Goal: Task Accomplishment & Management: Complete application form

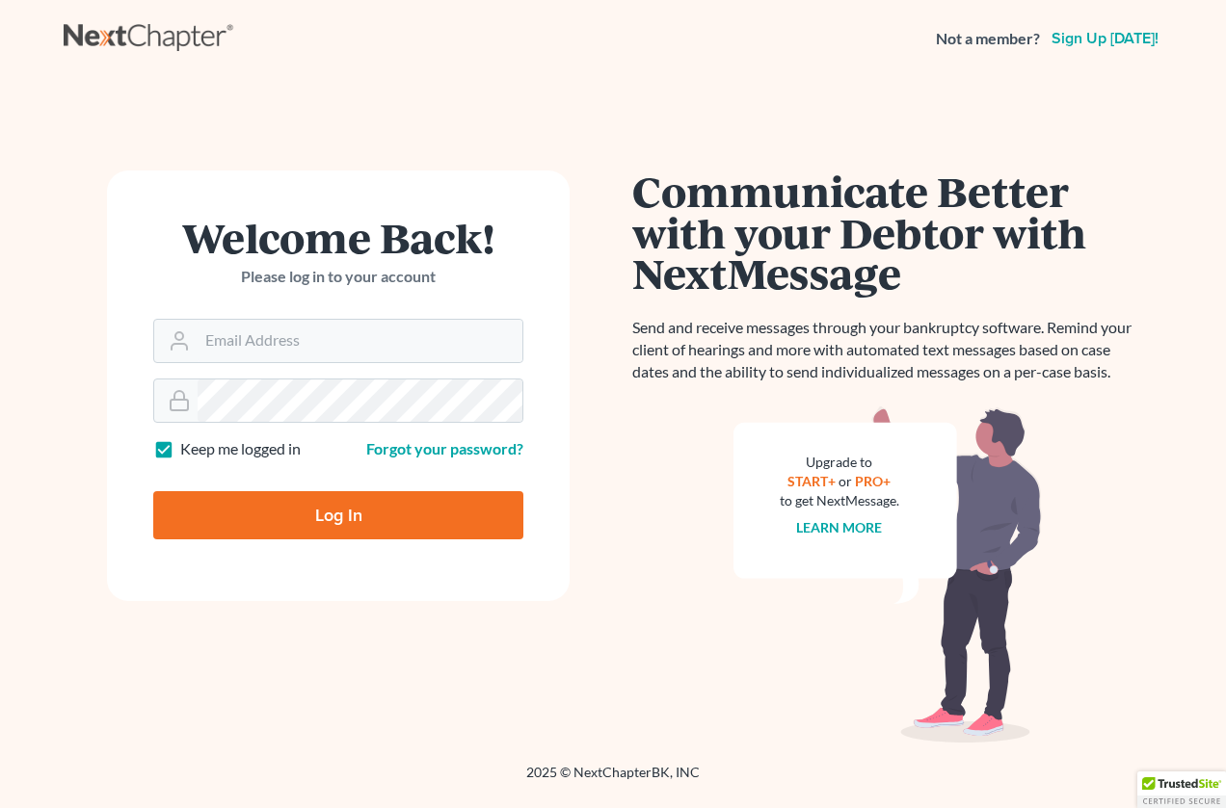
click at [180, 454] on label "Keep me logged in" at bounding box center [240, 449] width 120 height 22
click at [188, 451] on input "Keep me logged in" at bounding box center [194, 444] width 13 height 13
checkbox input "false"
click at [190, 346] on icon at bounding box center [179, 341] width 23 height 23
click at [219, 341] on input "Email Address" at bounding box center [360, 341] width 325 height 42
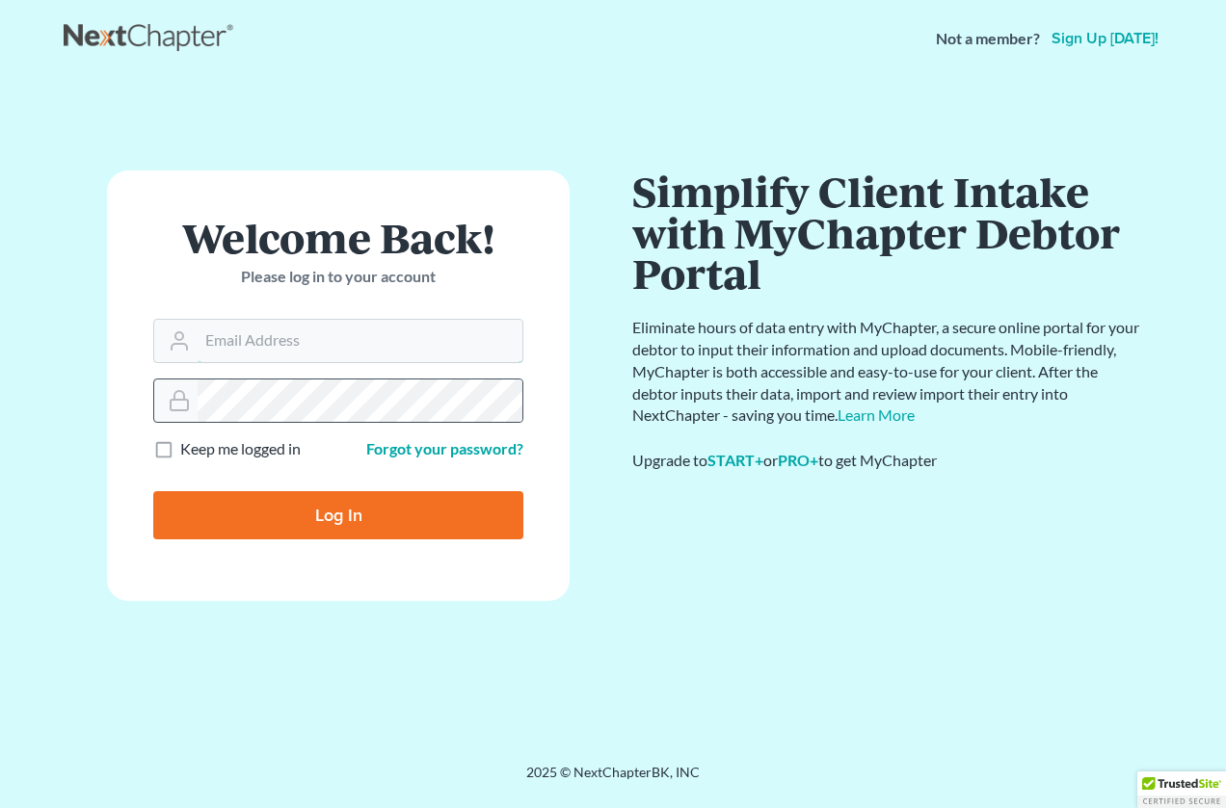
type input "[PERSON_NAME][EMAIL_ADDRESS][DOMAIN_NAME]"
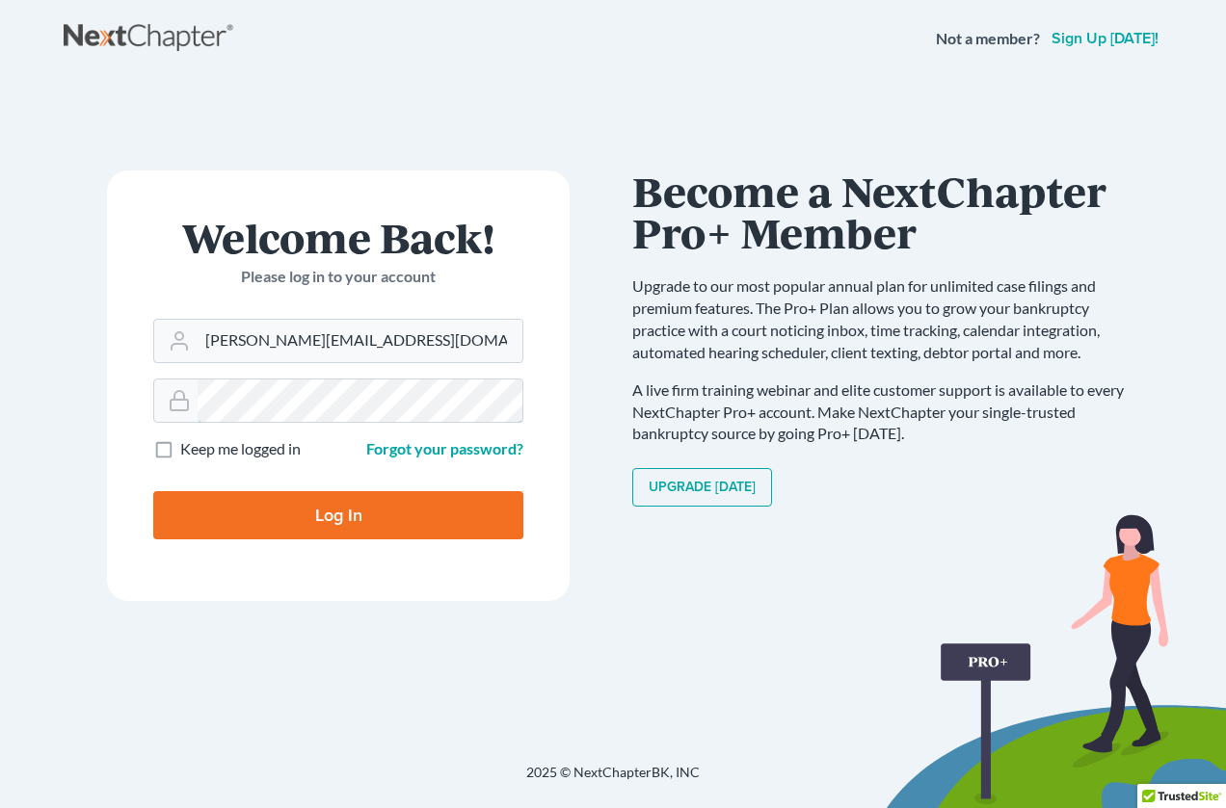
click at [153, 491] on input "Log In" at bounding box center [338, 515] width 370 height 48
type input "Thinking..."
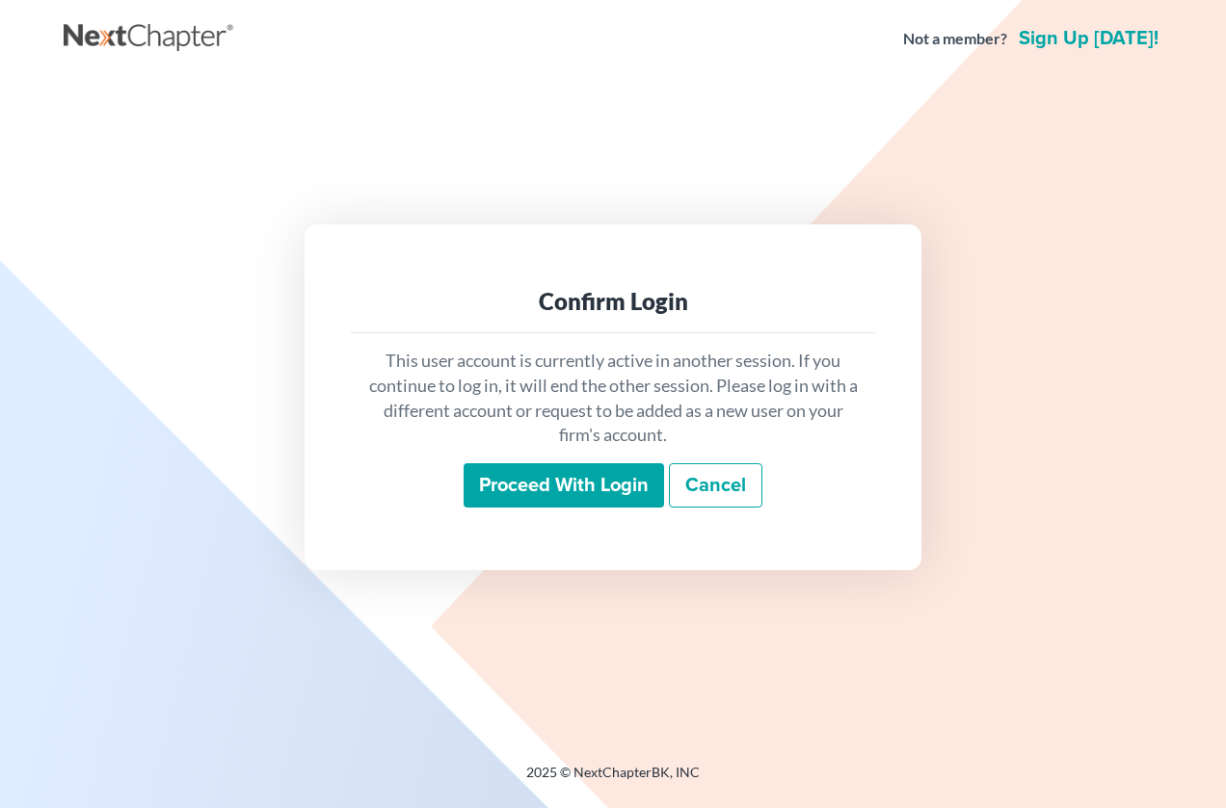
click at [607, 491] on input "Proceed with login" at bounding box center [563, 485] width 200 height 44
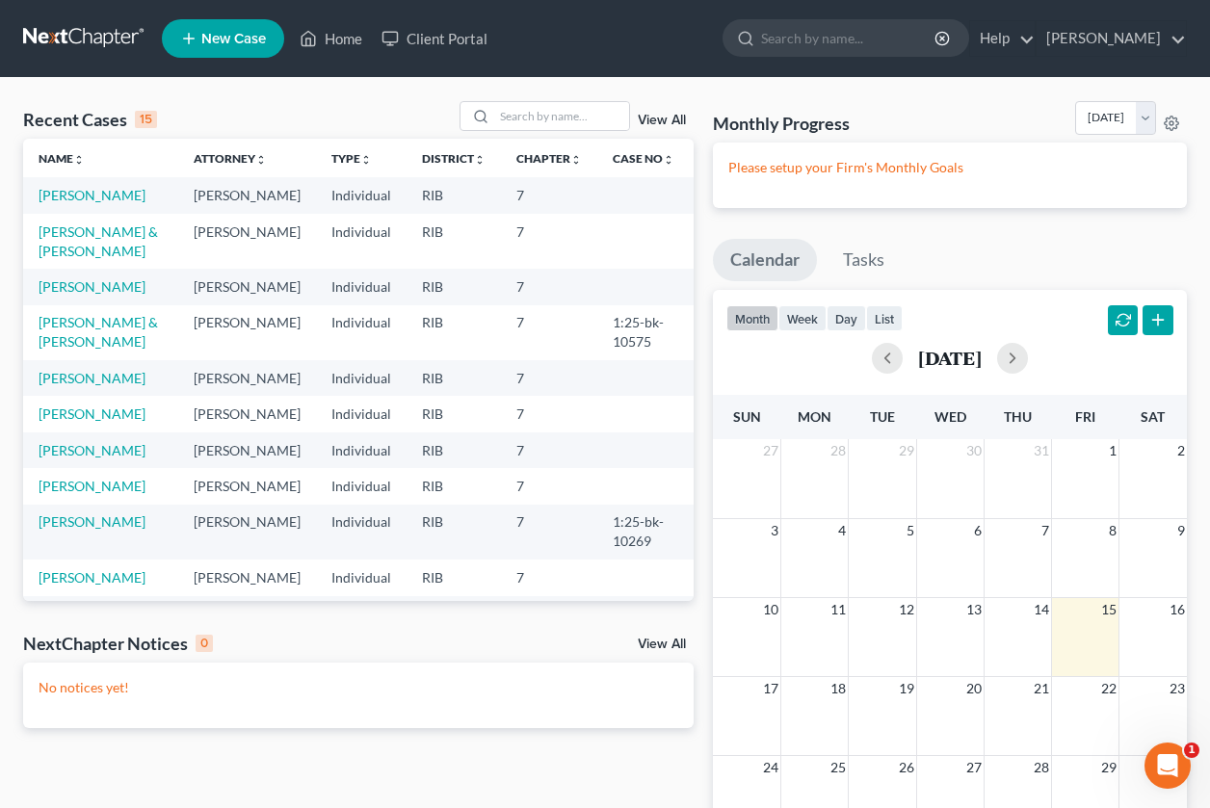
click at [56, 204] on td "[PERSON_NAME]" at bounding box center [100, 195] width 155 height 36
click at [56, 192] on link "[PERSON_NAME]" at bounding box center [92, 195] width 107 height 16
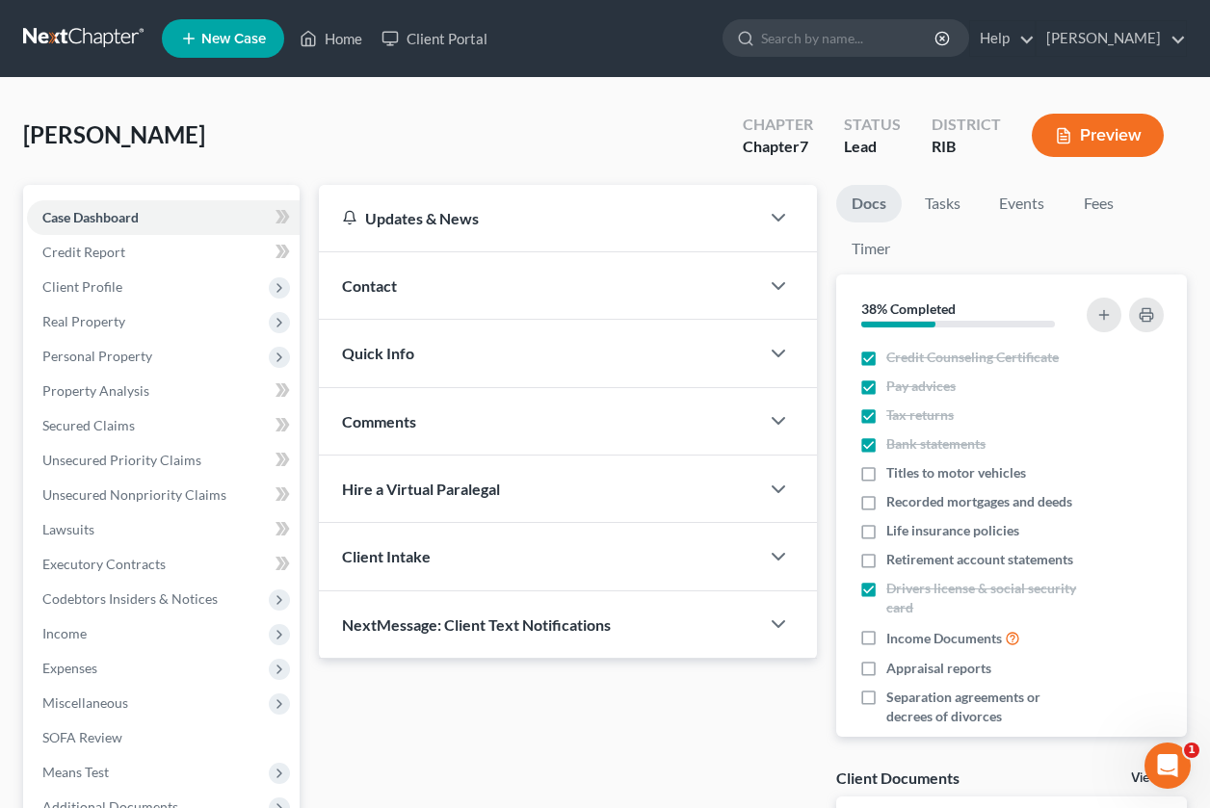
scroll to position [283, 0]
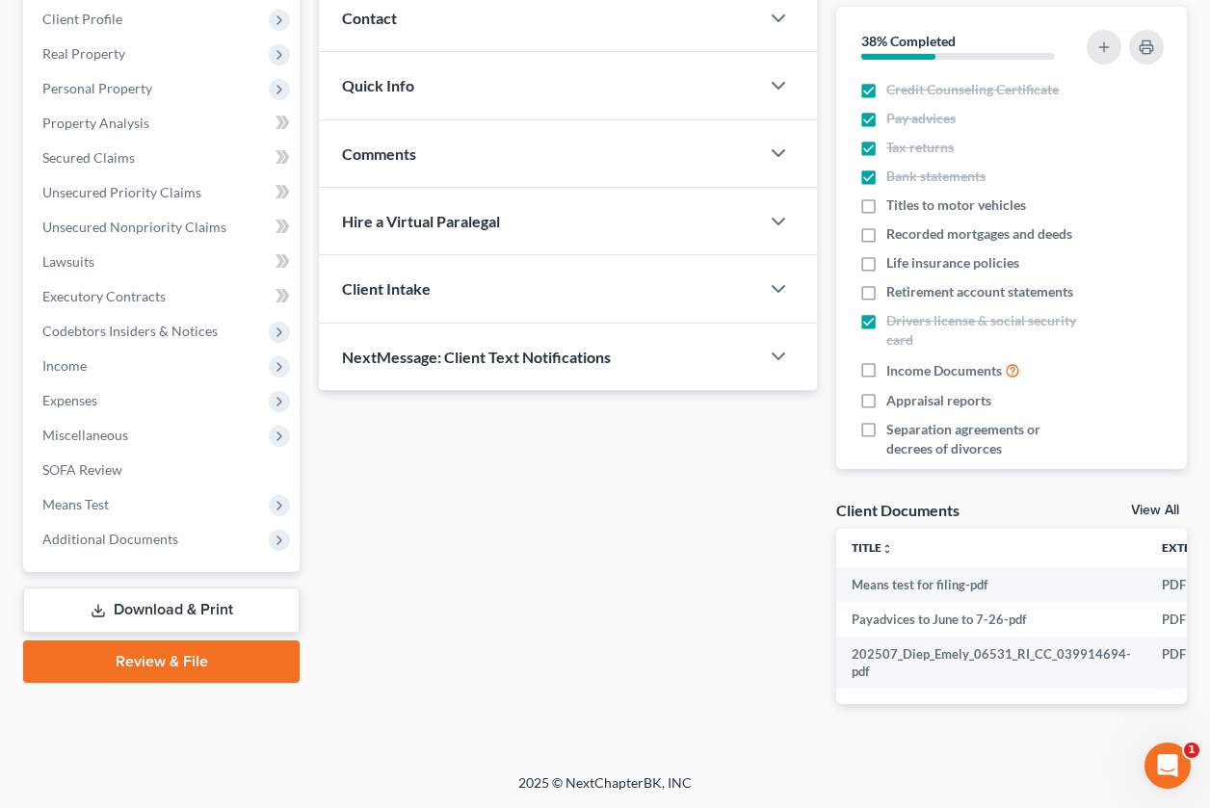
click at [129, 658] on link "Review & File" at bounding box center [161, 662] width 277 height 42
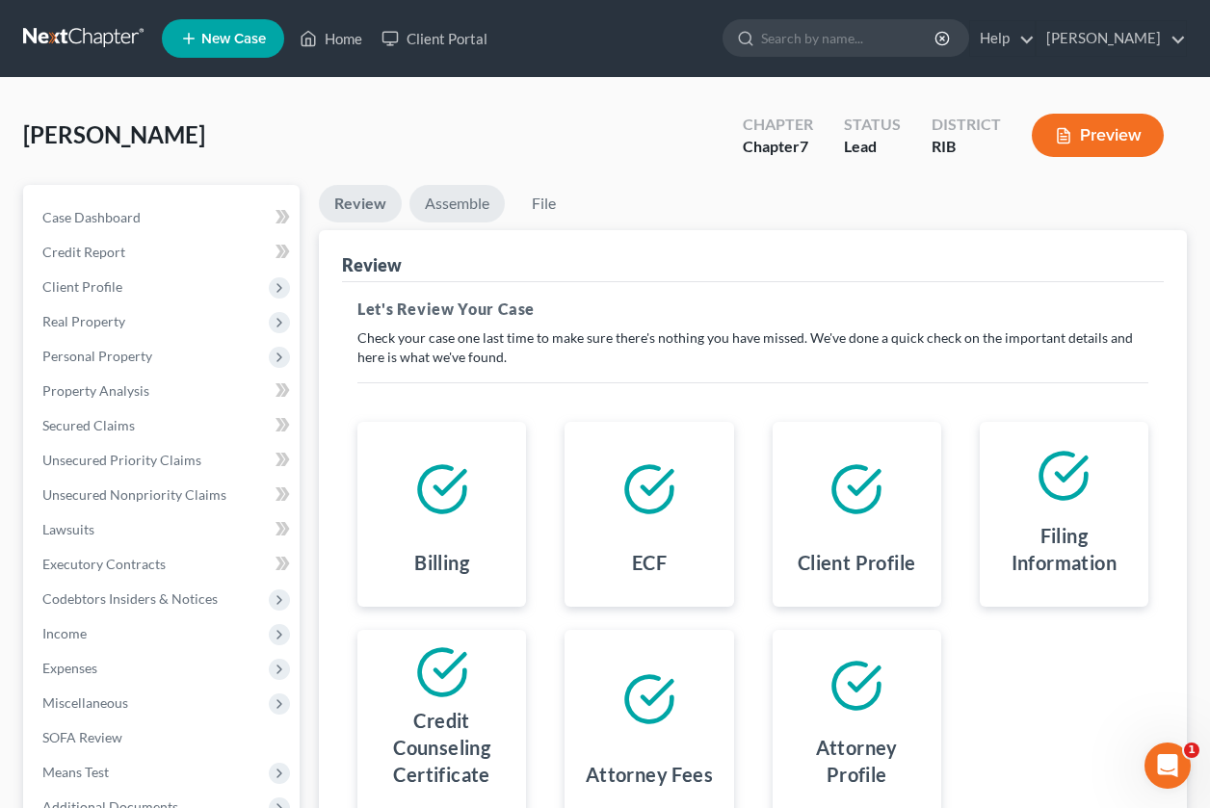
click at [464, 216] on link "Assemble" at bounding box center [456, 204] width 95 height 38
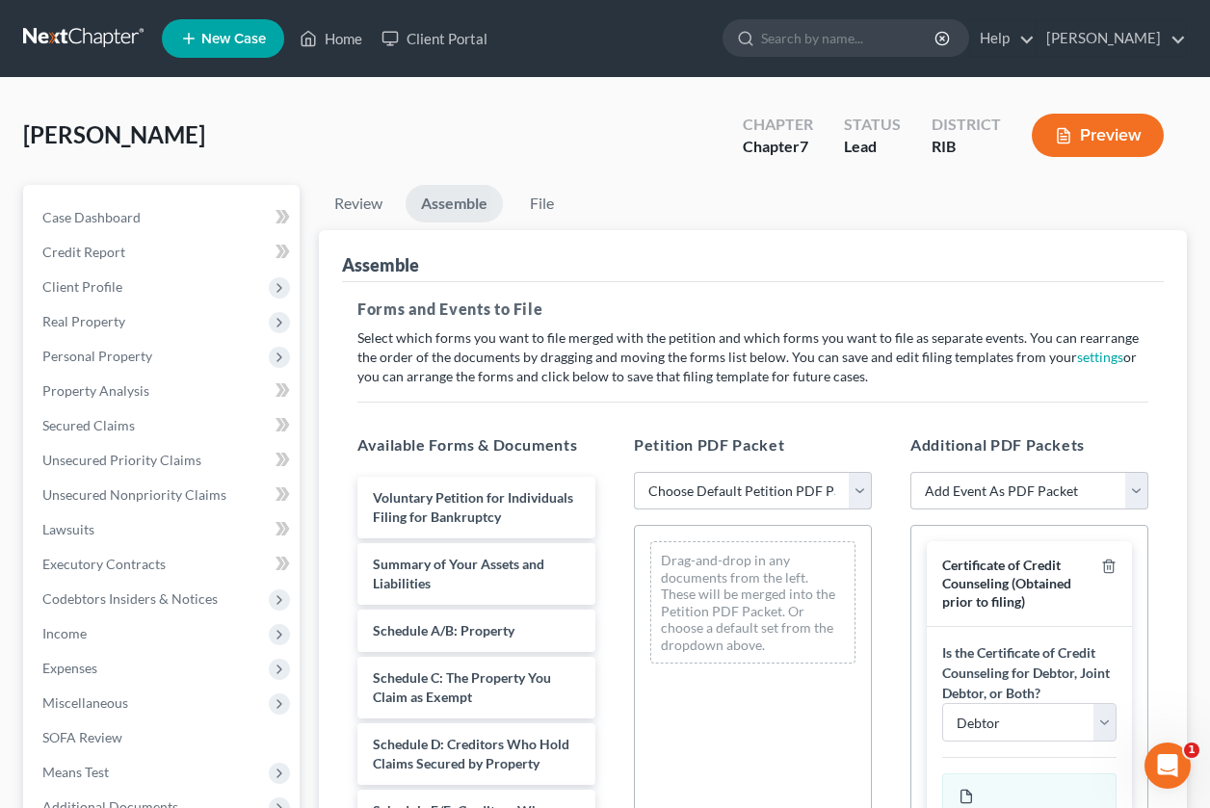
click at [855, 499] on select "Choose Default Petition PDF Packet Emergency Filing (Voluntary Petition and Cre…" at bounding box center [753, 491] width 238 height 39
select select "2"
click at [634, 472] on select "Choose Default Petition PDF Packet Emergency Filing (Voluntary Petition and Cre…" at bounding box center [753, 491] width 238 height 39
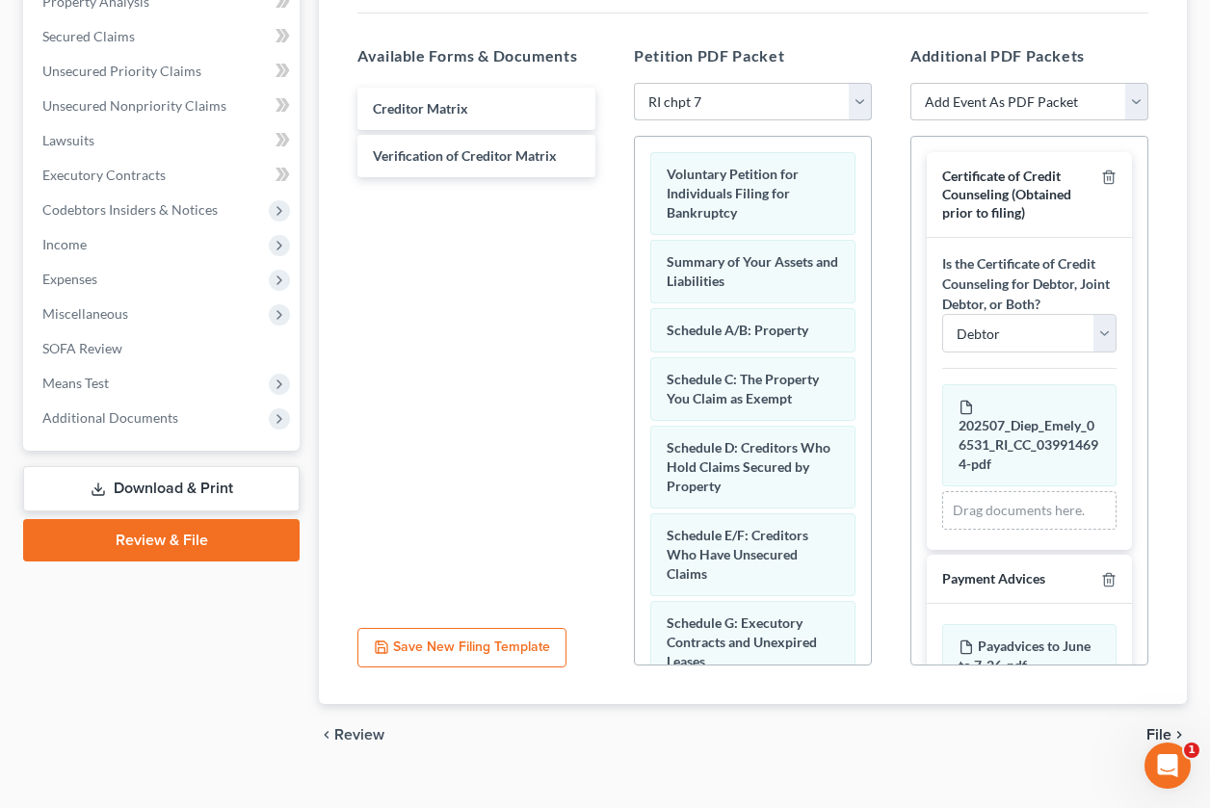
scroll to position [420, 0]
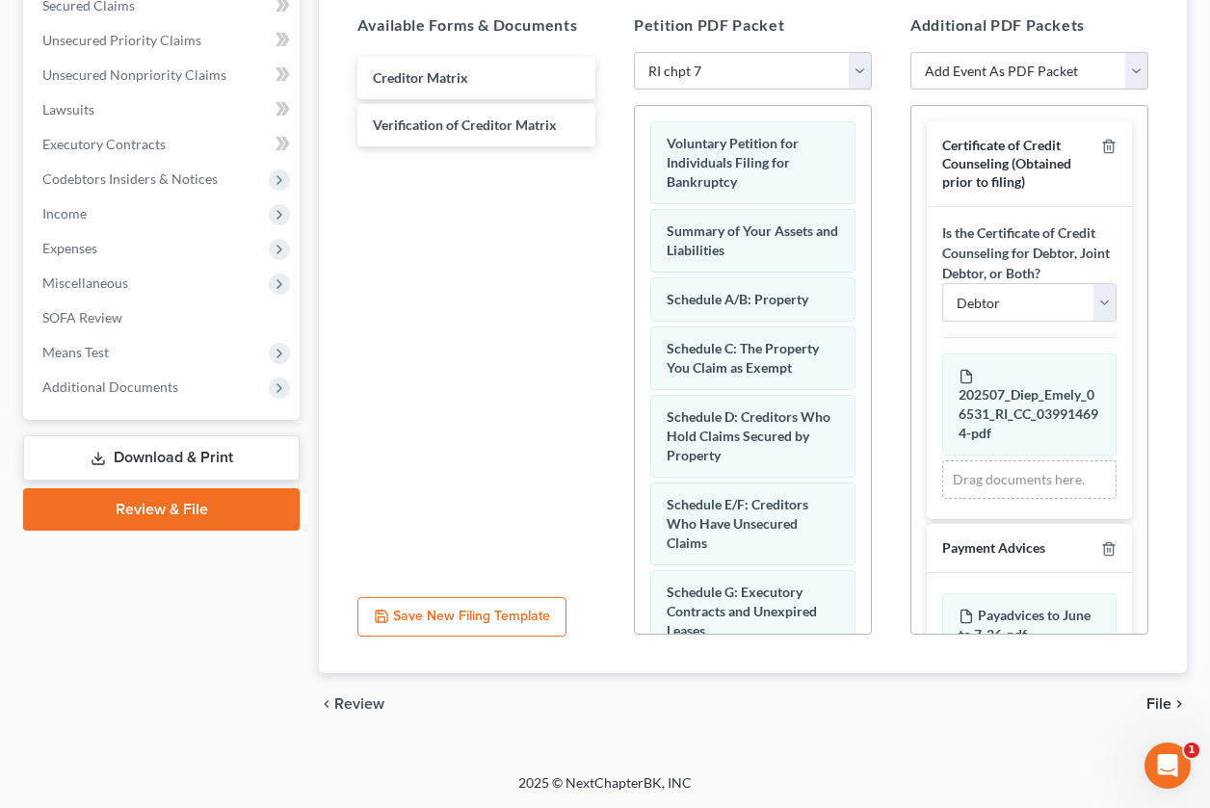
drag, startPoint x: 1131, startPoint y: 283, endPoint x: 1132, endPoint y: 317, distance: 33.7
click at [1132, 317] on div "Certificate of Credit Counseling (Obtained prior to filing) Is the Certificate …" at bounding box center [1030, 370] width 238 height 530
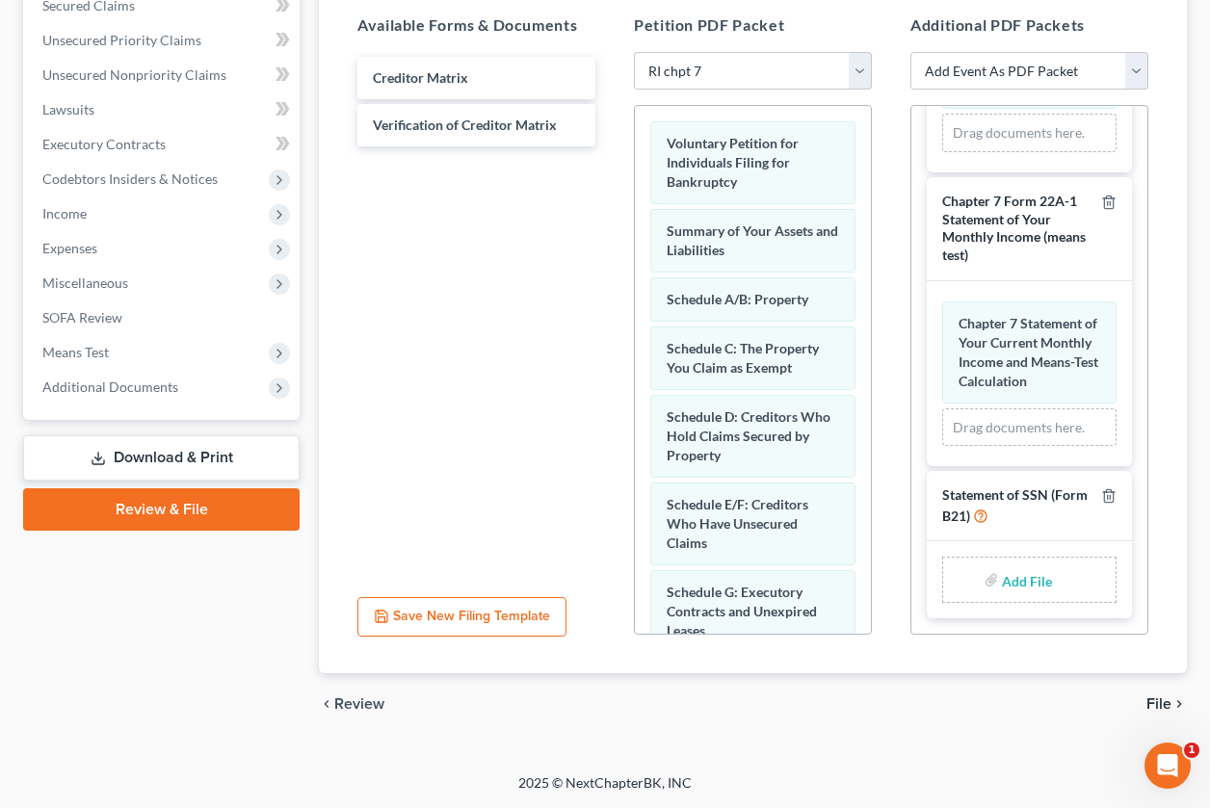
scroll to position [823, 0]
click at [1002, 577] on label "Add File" at bounding box center [1029, 583] width 54 height 35
click at [1020, 581] on input "file" at bounding box center [1025, 580] width 46 height 35
type input "C:\fakepath\form 21.pdf"
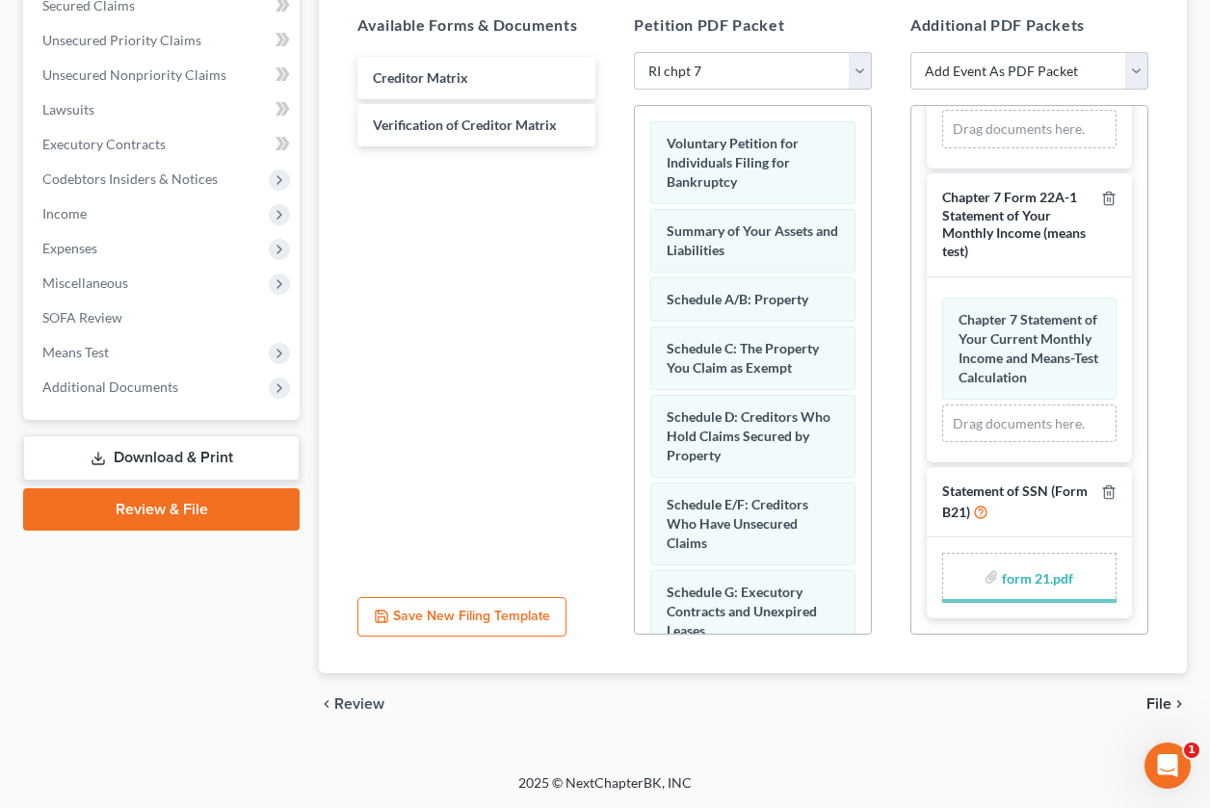
scroll to position [796, 0]
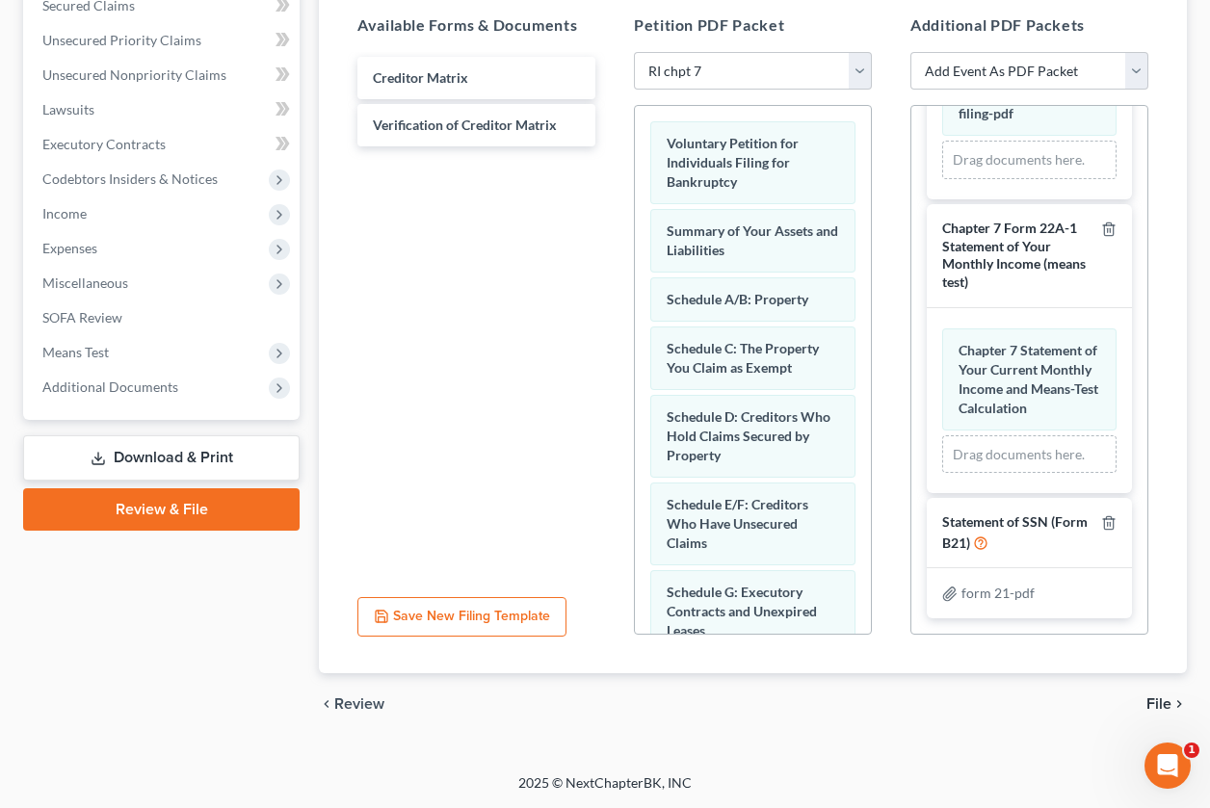
click at [1163, 700] on span "File" at bounding box center [1159, 704] width 25 height 15
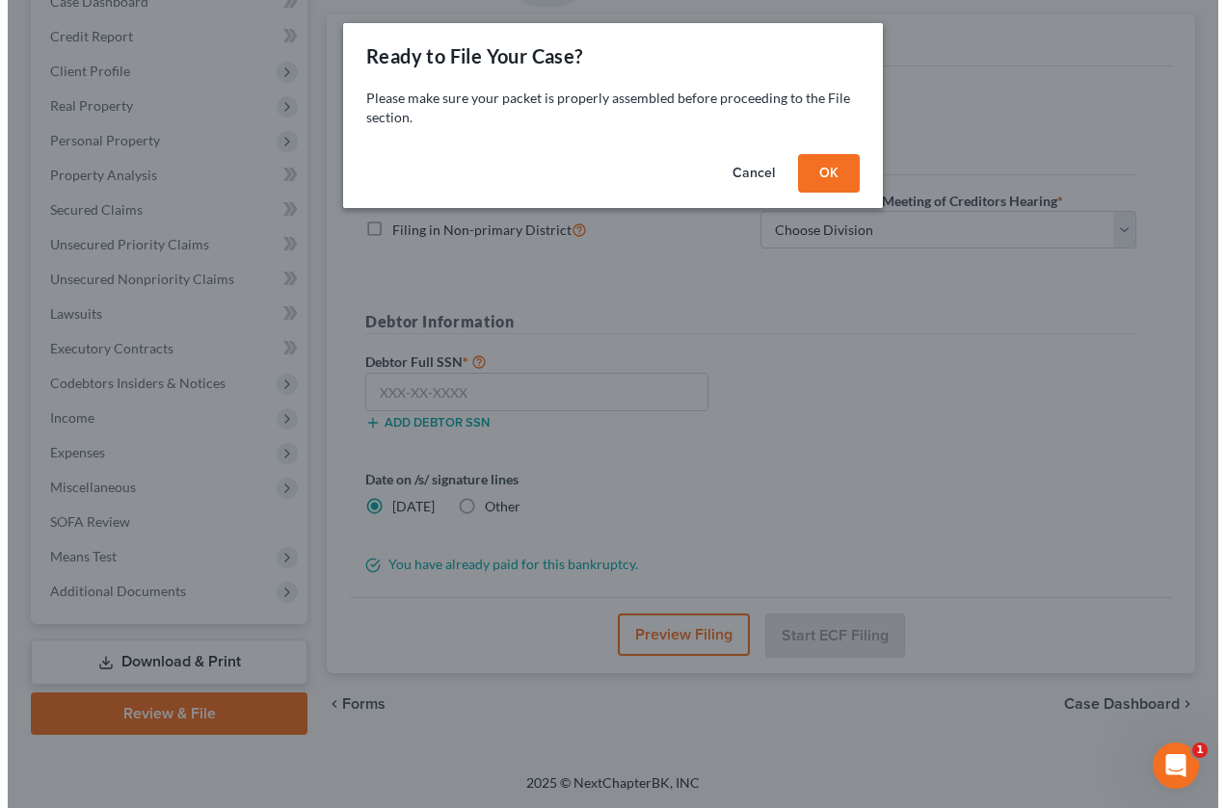
scroll to position [216, 0]
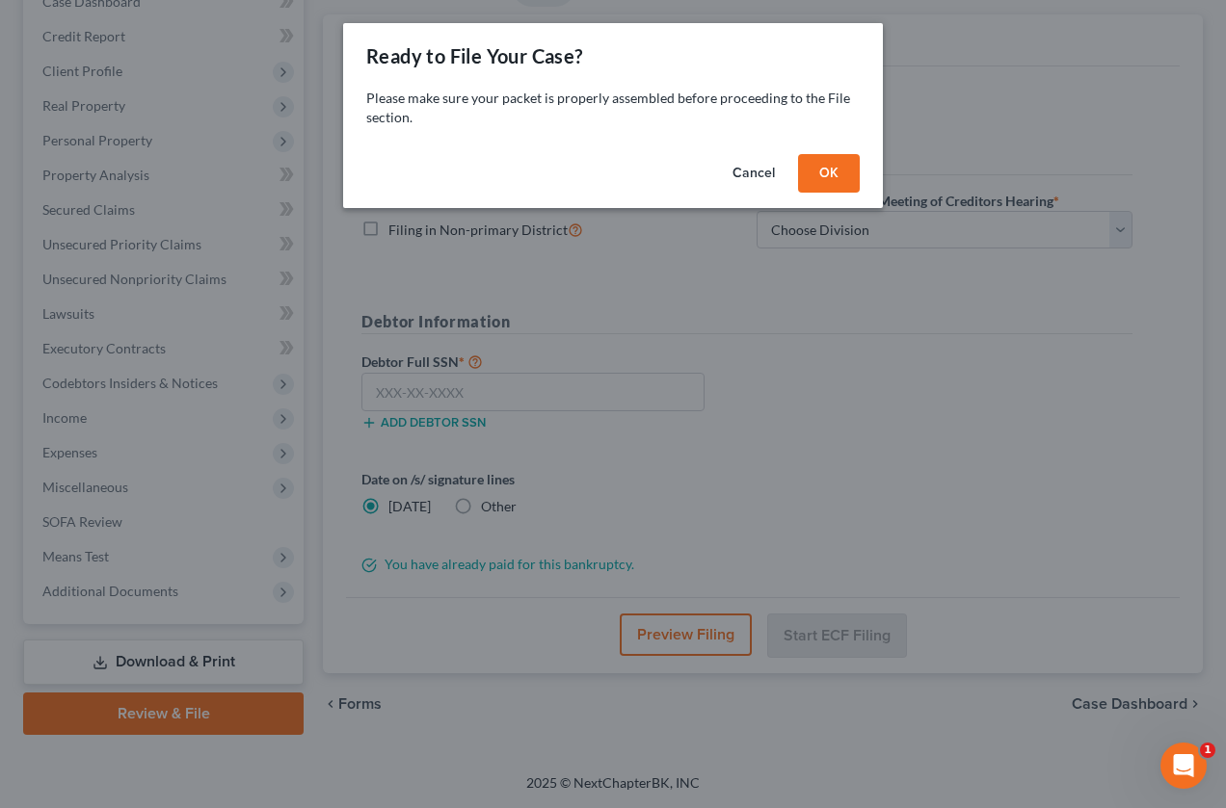
click at [825, 175] on button "OK" at bounding box center [829, 173] width 62 height 39
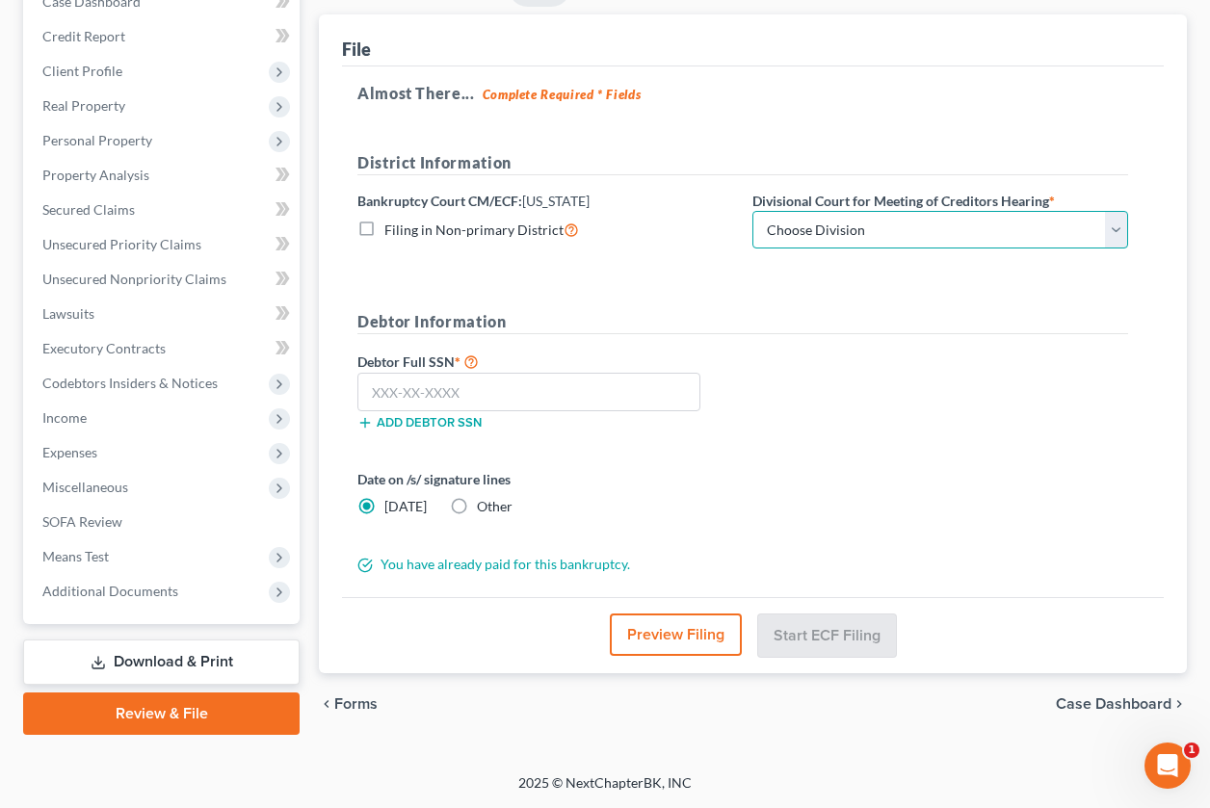
click at [1108, 232] on select "Choose Division Providence" at bounding box center [941, 230] width 376 height 39
click at [753, 211] on select "Choose Division Providence" at bounding box center [941, 230] width 376 height 39
click at [1122, 235] on select "Choose Division Providence" at bounding box center [941, 230] width 376 height 39
select select "0"
click at [753, 211] on select "Choose Division Providence" at bounding box center [941, 230] width 376 height 39
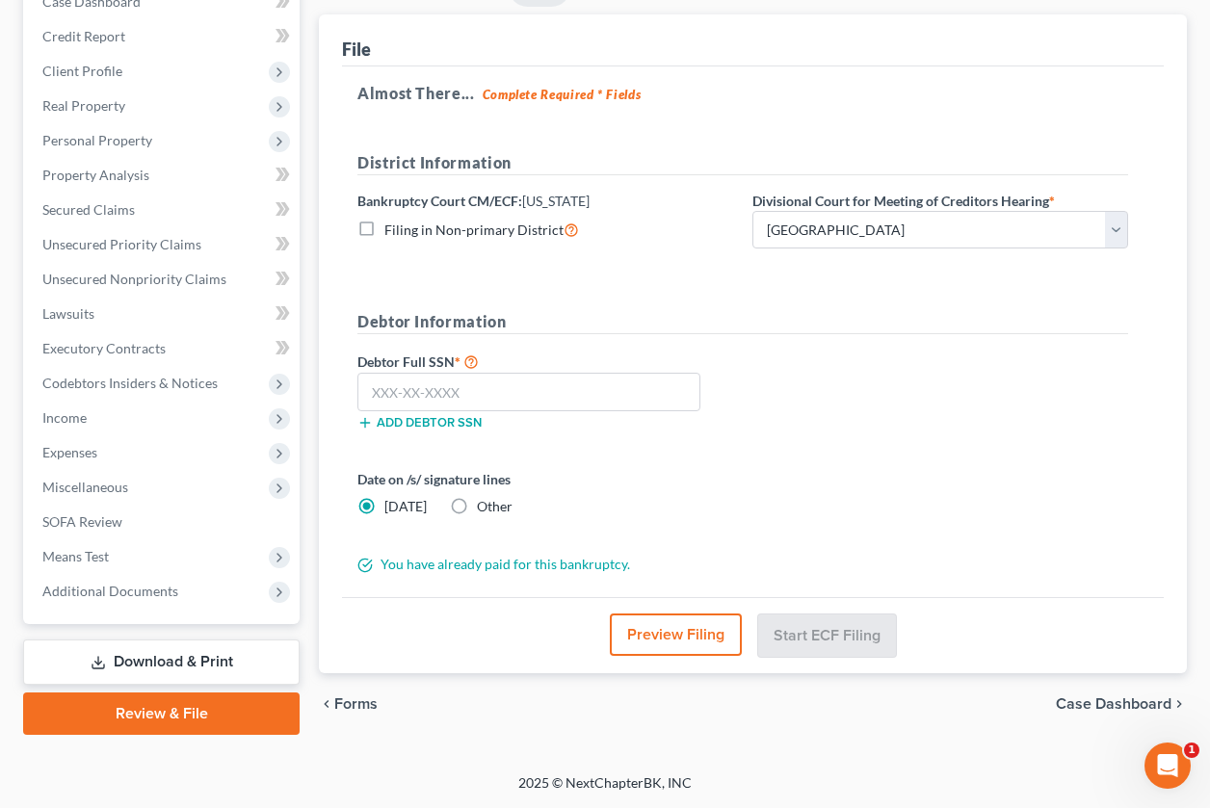
click at [547, 355] on label "Debtor Full SSN *" at bounding box center [545, 361] width 395 height 23
click at [377, 391] on input "text" at bounding box center [528, 392] width 343 height 39
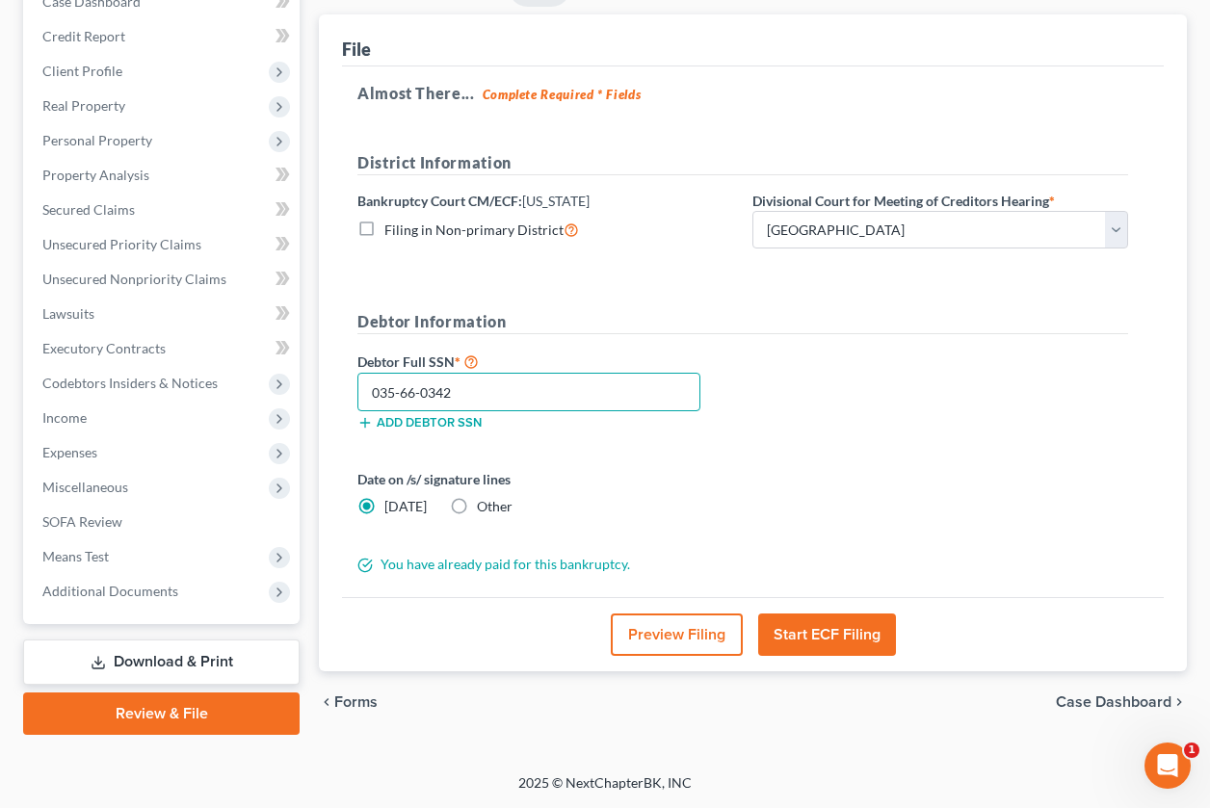
type input "035-66-0342"
click at [791, 629] on button "Start ECF Filing" at bounding box center [827, 635] width 138 height 42
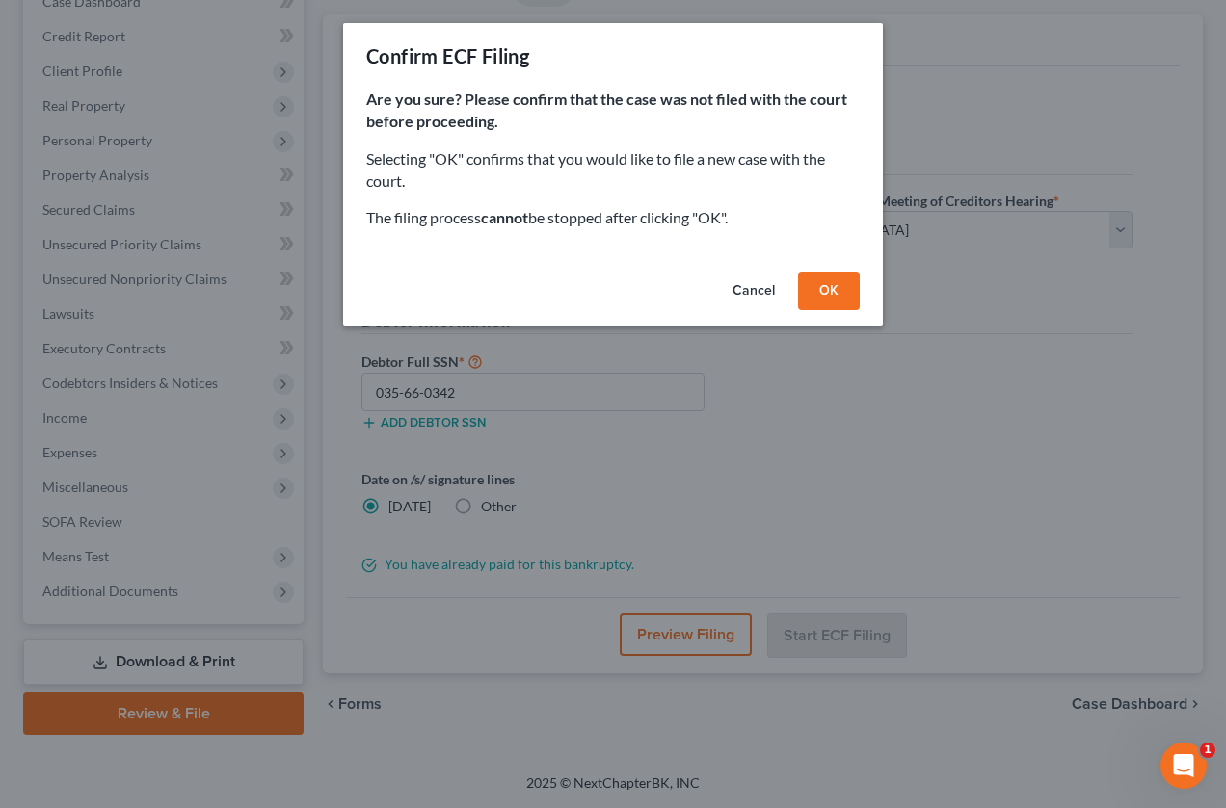
click at [827, 301] on button "OK" at bounding box center [829, 291] width 62 height 39
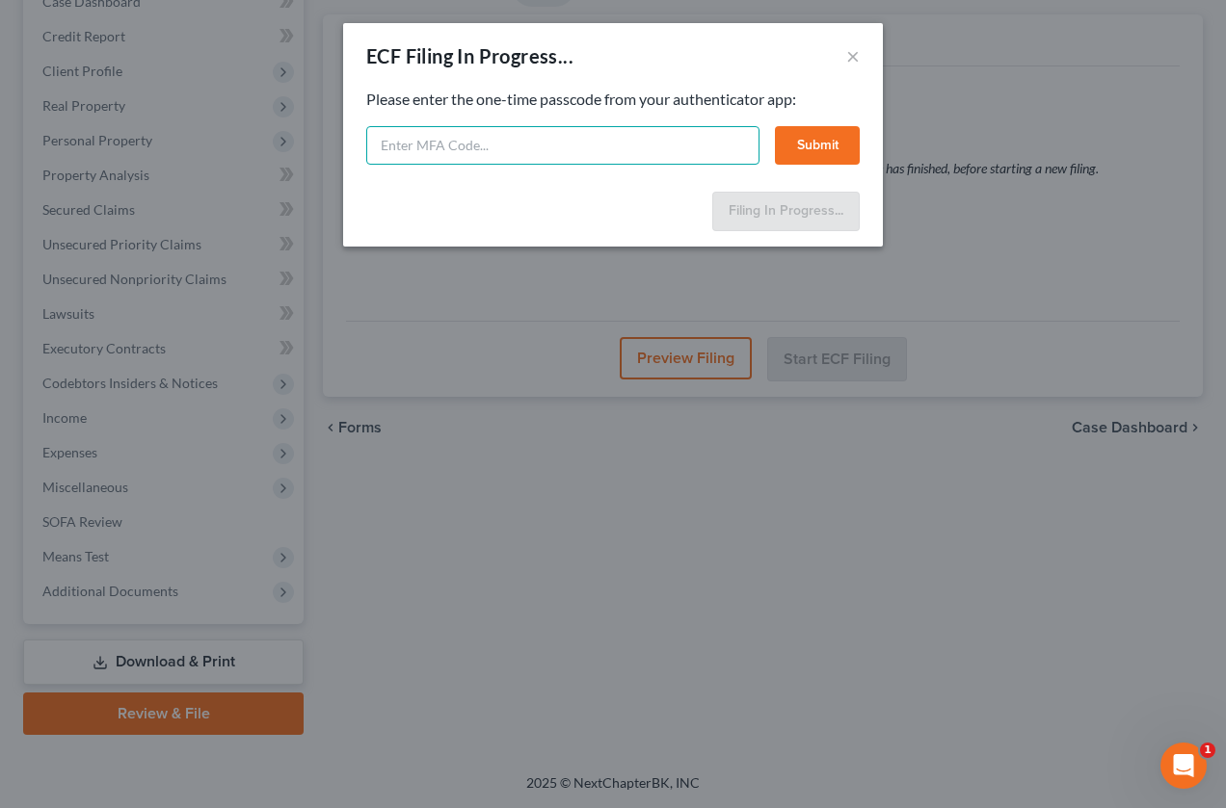
click at [426, 143] on input "text" at bounding box center [562, 145] width 393 height 39
click at [441, 131] on input "text" at bounding box center [562, 145] width 393 height 39
paste input "x0i3-ew9a-oyfi-exnm"
type input "x0i3-ew9a-oyfi-exnm"
click at [815, 142] on button "Submit" at bounding box center [817, 145] width 85 height 39
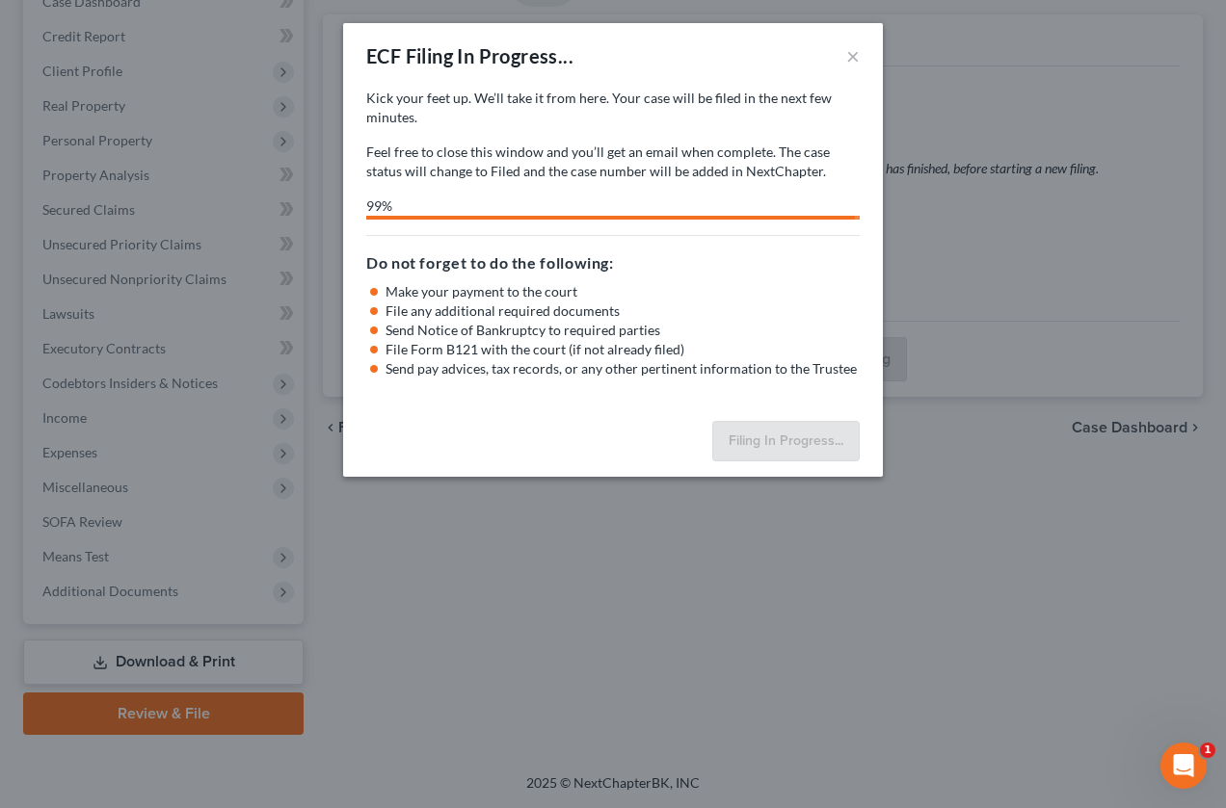
select select "0"
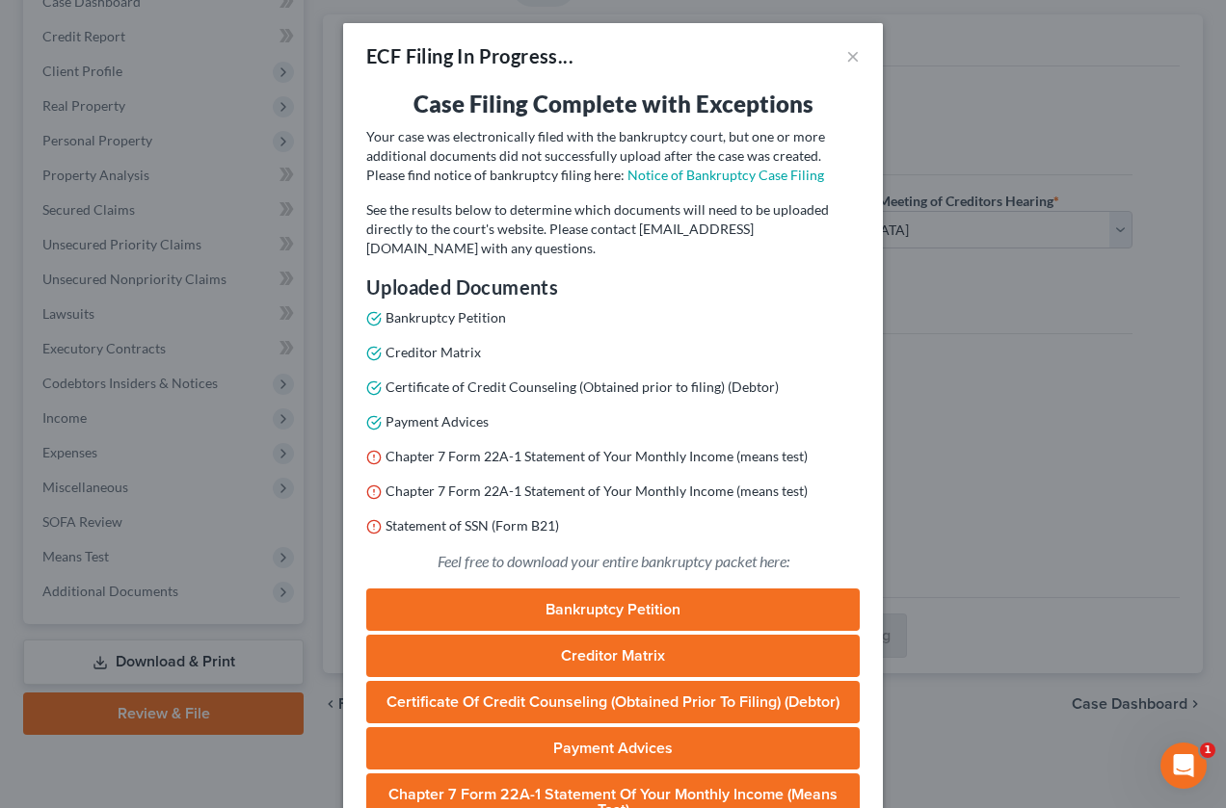
click at [673, 608] on link "Bankruptcy Petition" at bounding box center [612, 610] width 493 height 42
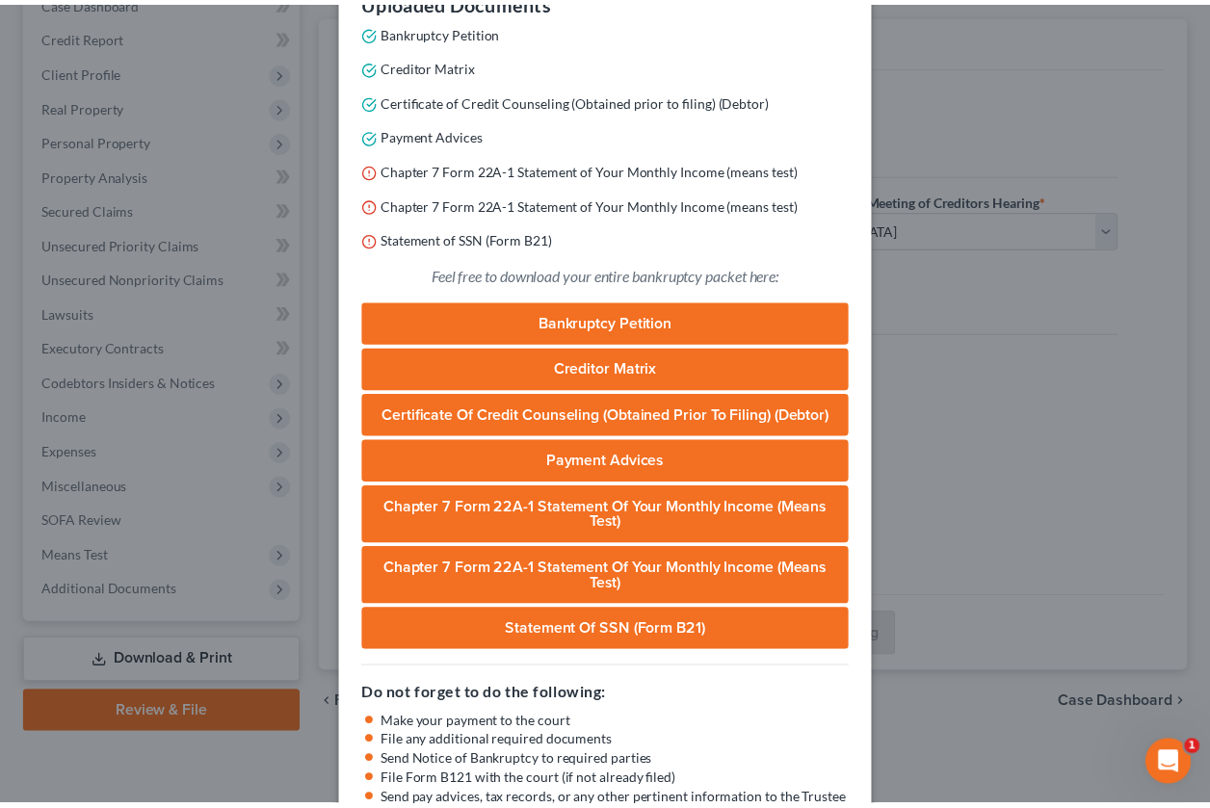
scroll to position [409, 0]
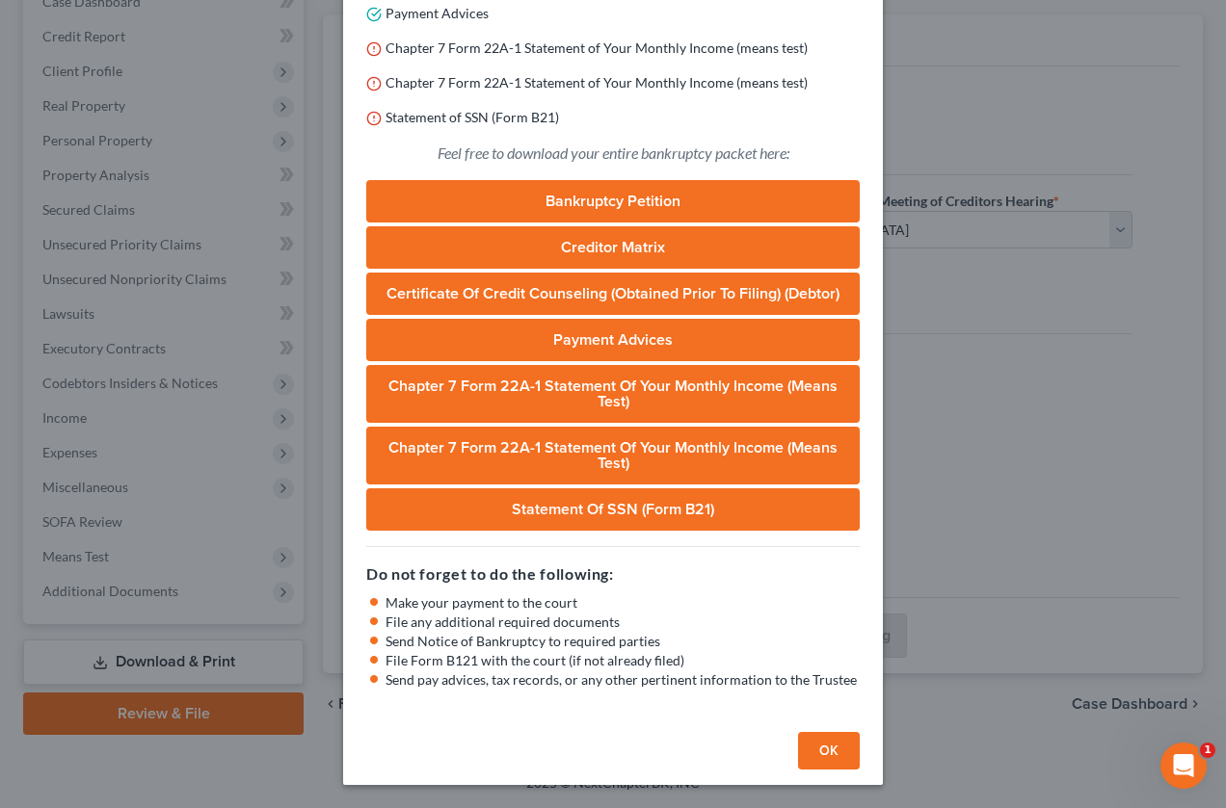
click at [821, 747] on button "OK" at bounding box center [829, 751] width 62 height 39
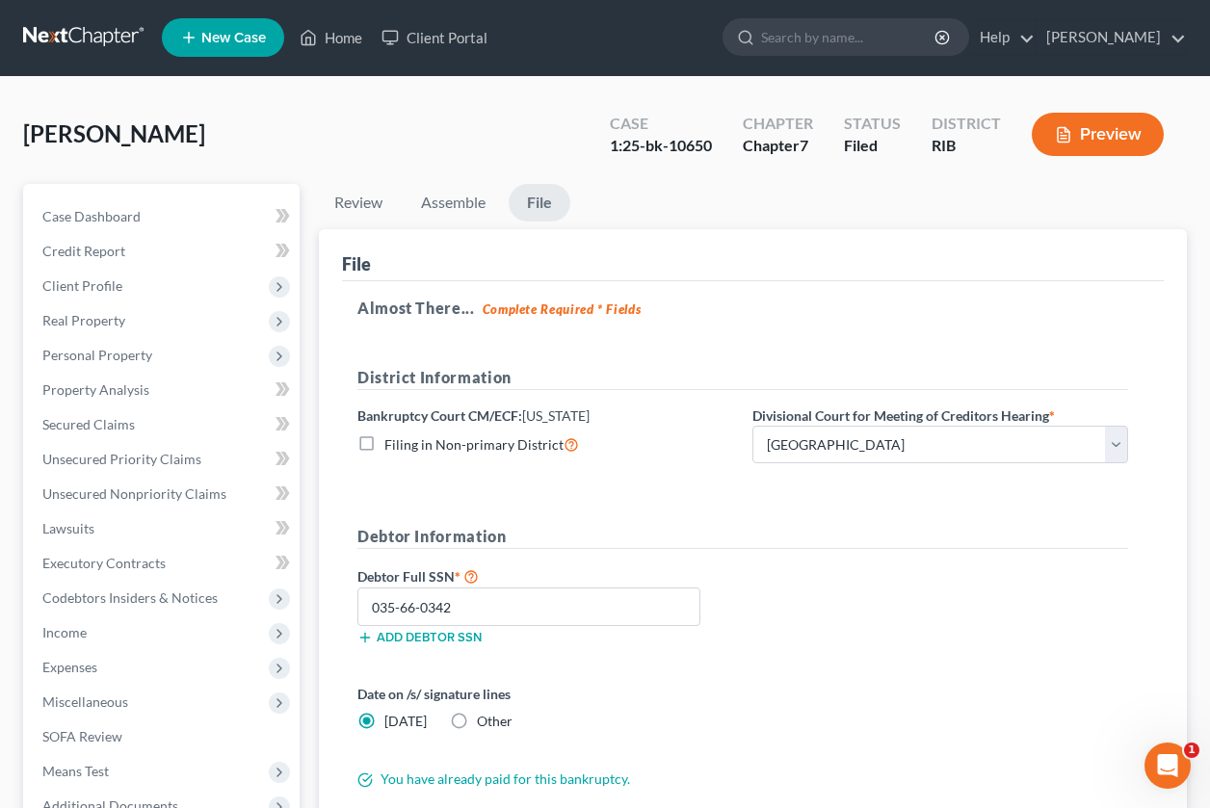
scroll to position [0, 0]
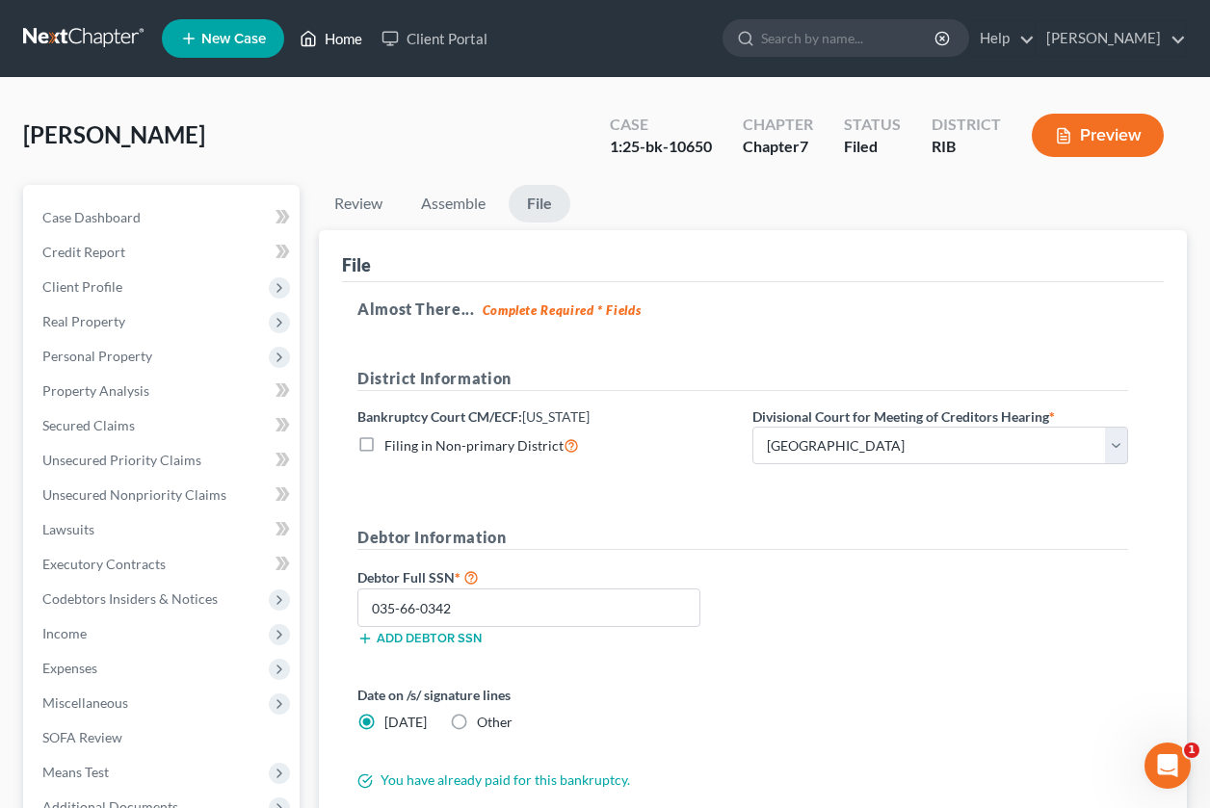
click at [352, 34] on link "Home" at bounding box center [331, 38] width 82 height 35
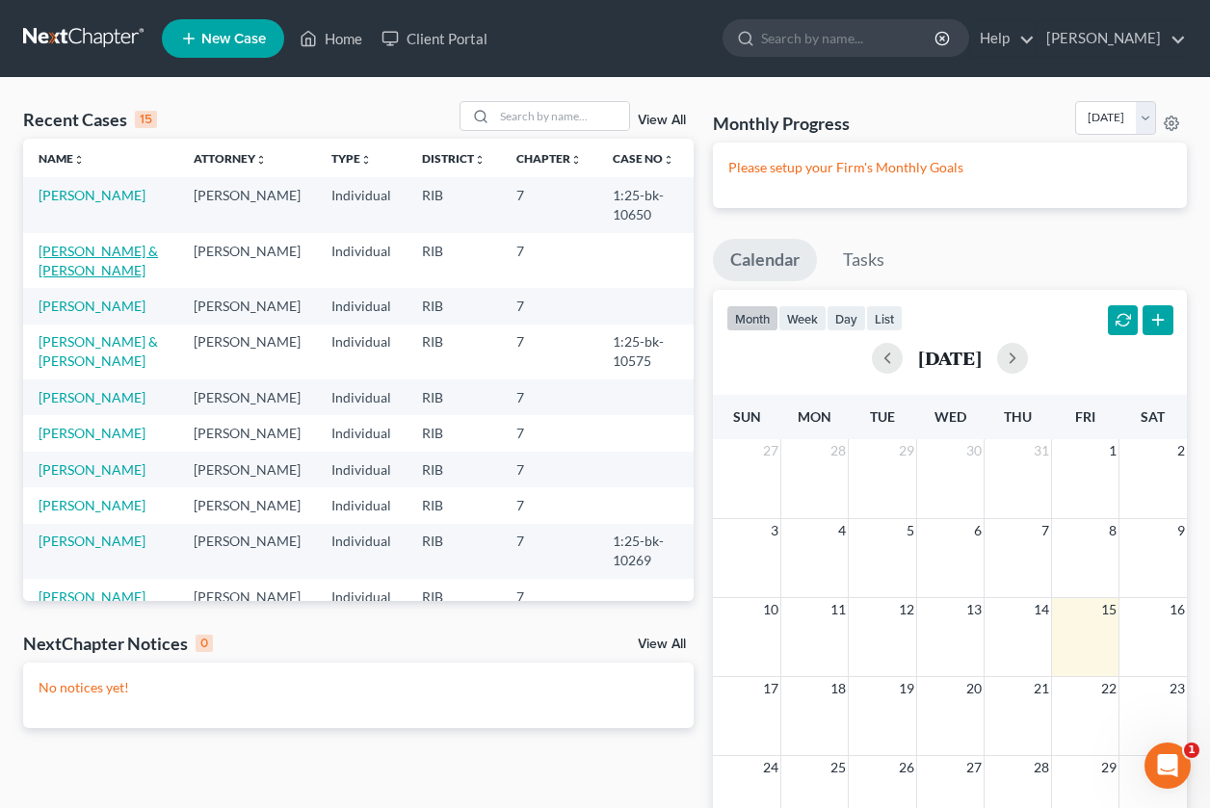
click at [68, 255] on link "Powell, Ashlee & Michael" at bounding box center [98, 261] width 119 height 36
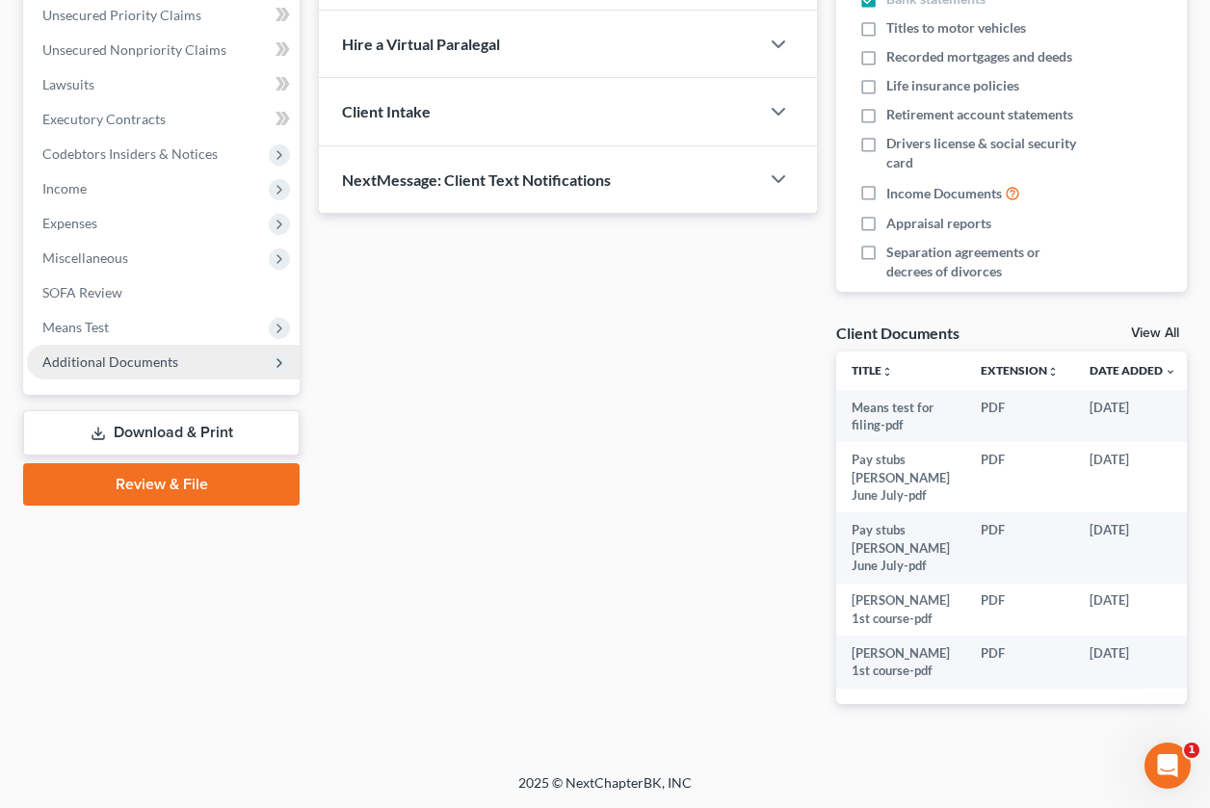
scroll to position [478, 0]
click at [129, 463] on link "Review & File" at bounding box center [161, 484] width 277 height 42
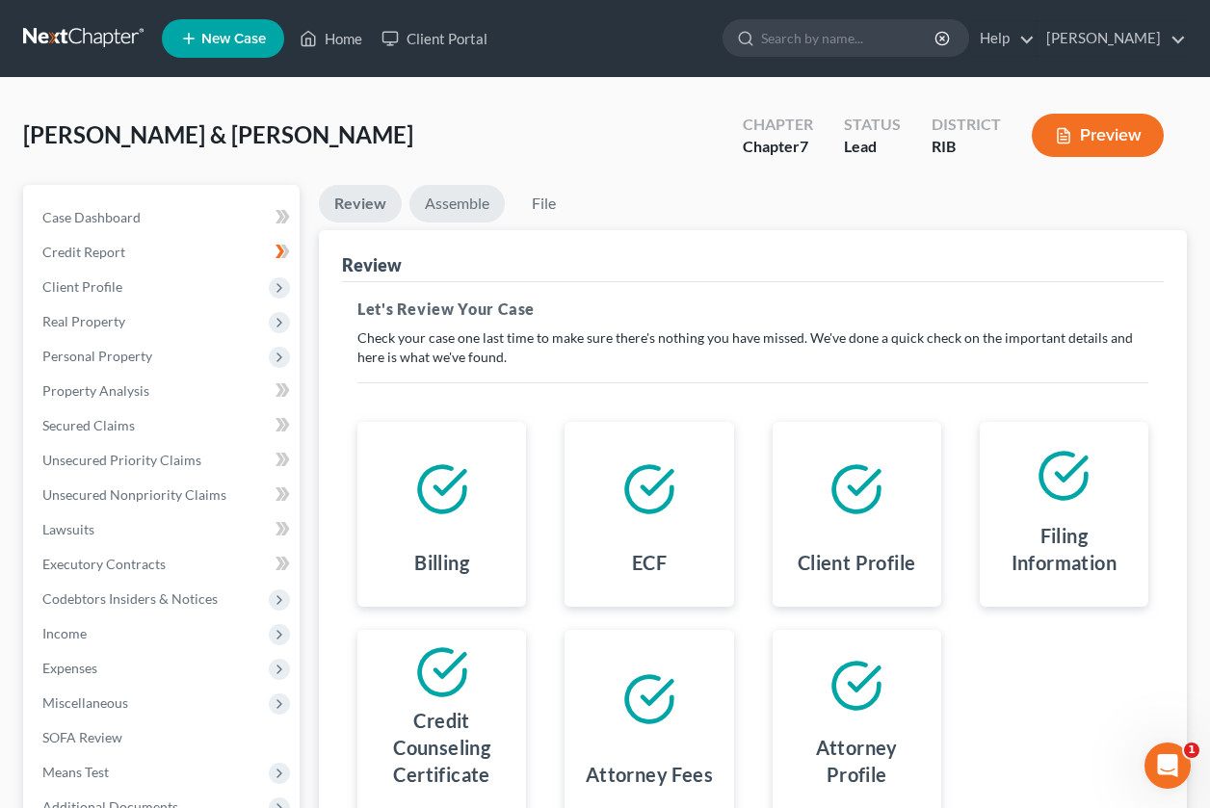
click at [459, 203] on link "Assemble" at bounding box center [456, 204] width 95 height 38
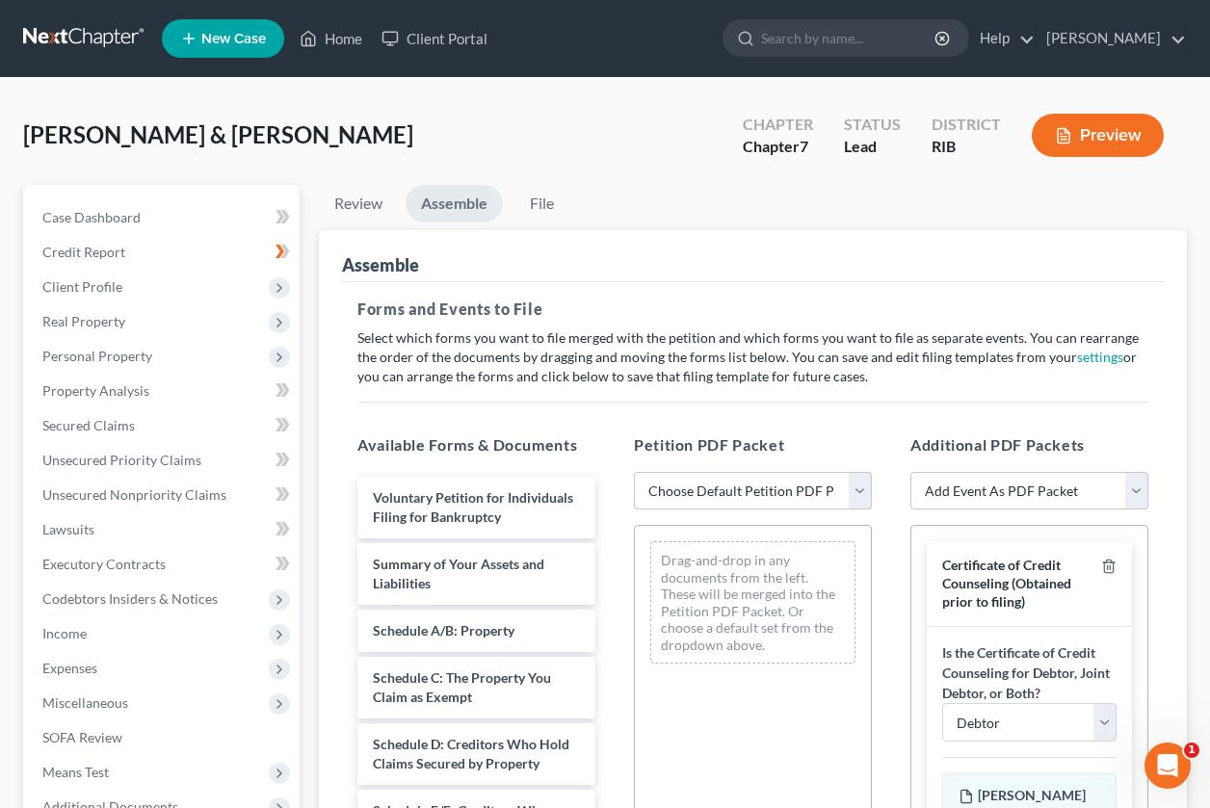
click at [857, 486] on select "Choose Default Petition PDF Packet Emergency Filing (Voluntary Petition and Cre…" at bounding box center [753, 491] width 238 height 39
select select "2"
click at [634, 472] on select "Choose Default Petition PDF Packet Emergency Filing (Voluntary Petition and Cre…" at bounding box center [753, 491] width 238 height 39
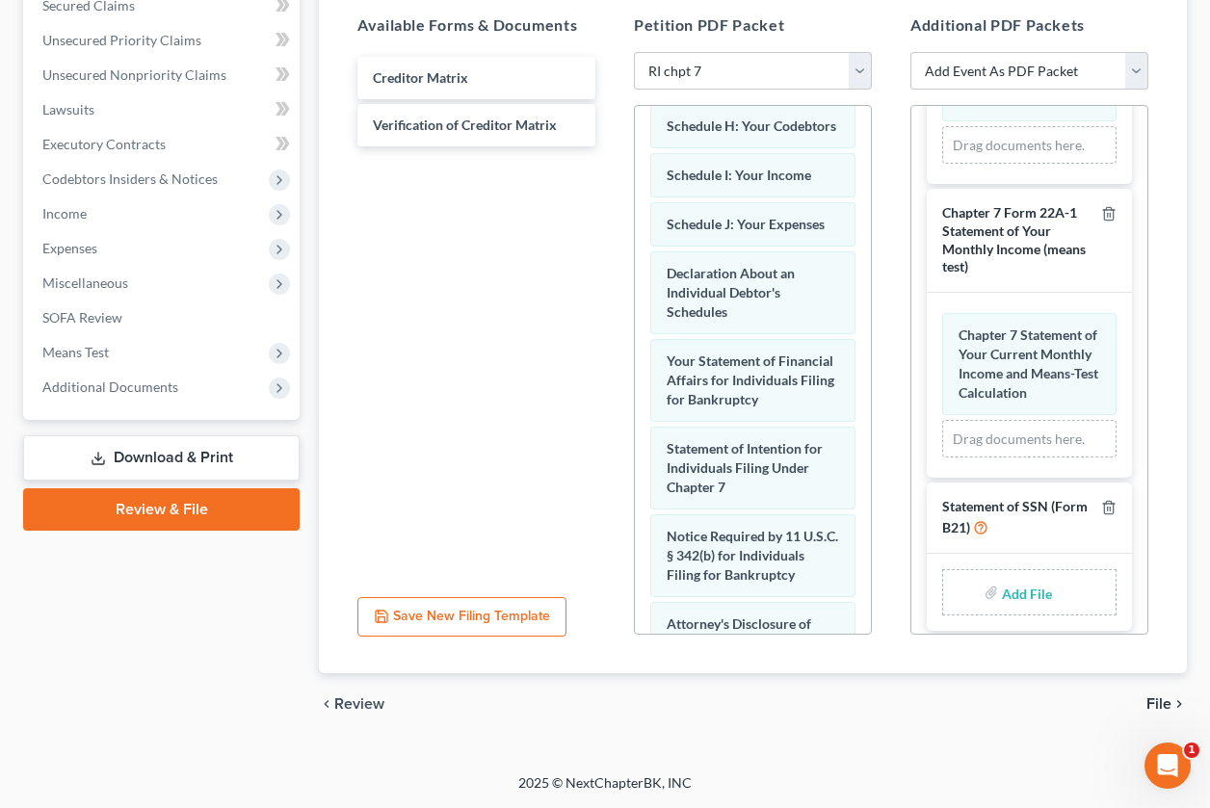
scroll to position [1368, 0]
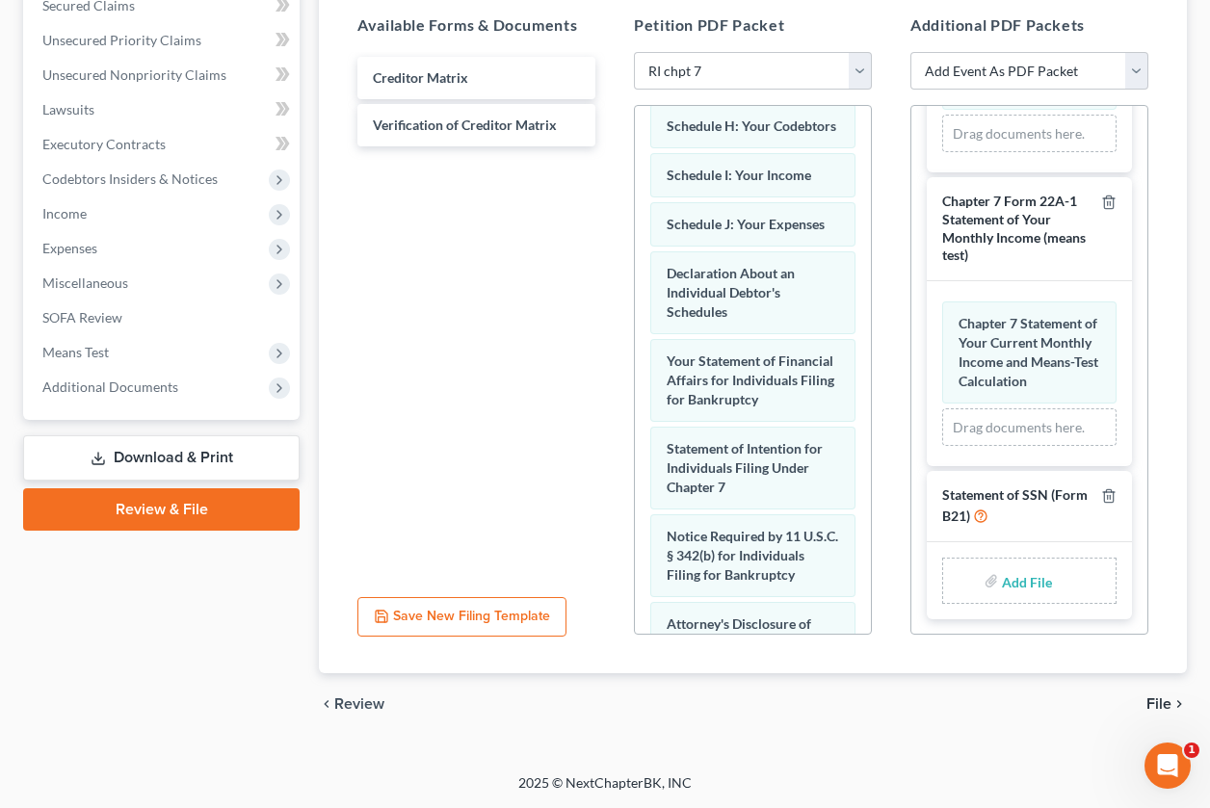
drag, startPoint x: 1132, startPoint y: 529, endPoint x: 991, endPoint y: 590, distance: 153.2
click at [991, 591] on div "Add File" at bounding box center [1029, 581] width 174 height 46
click at [1002, 585] on input "file" at bounding box center [1025, 581] width 46 height 35
type input "C:\fakepath\form 21.pdf"
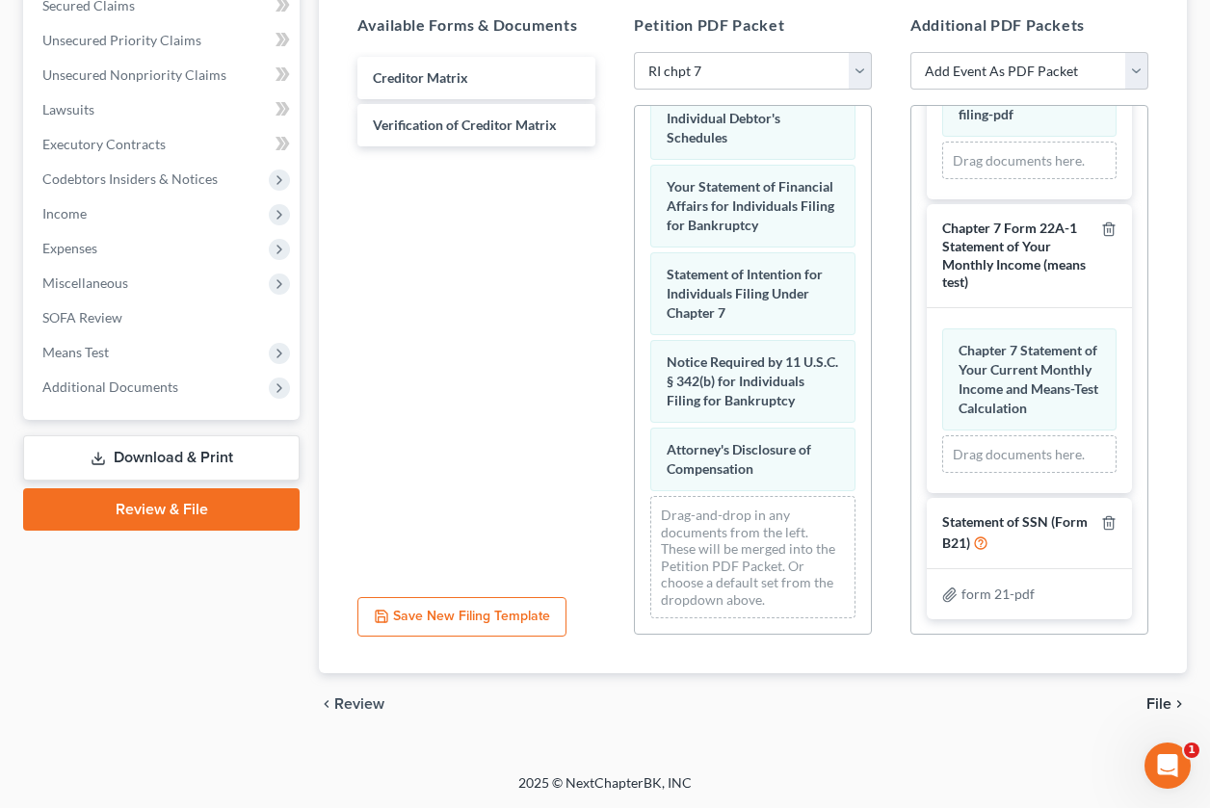
scroll to position [806, 0]
click at [1154, 697] on span "File" at bounding box center [1159, 704] width 25 height 15
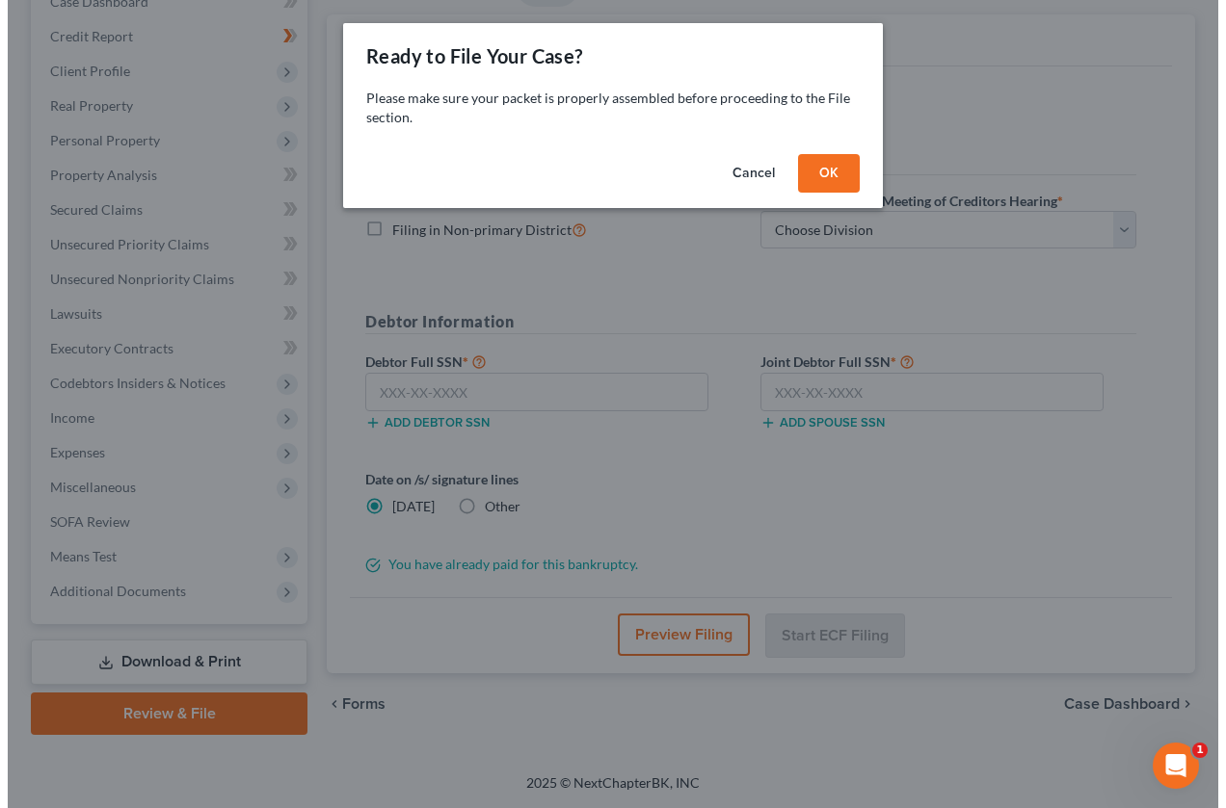
scroll to position [216, 0]
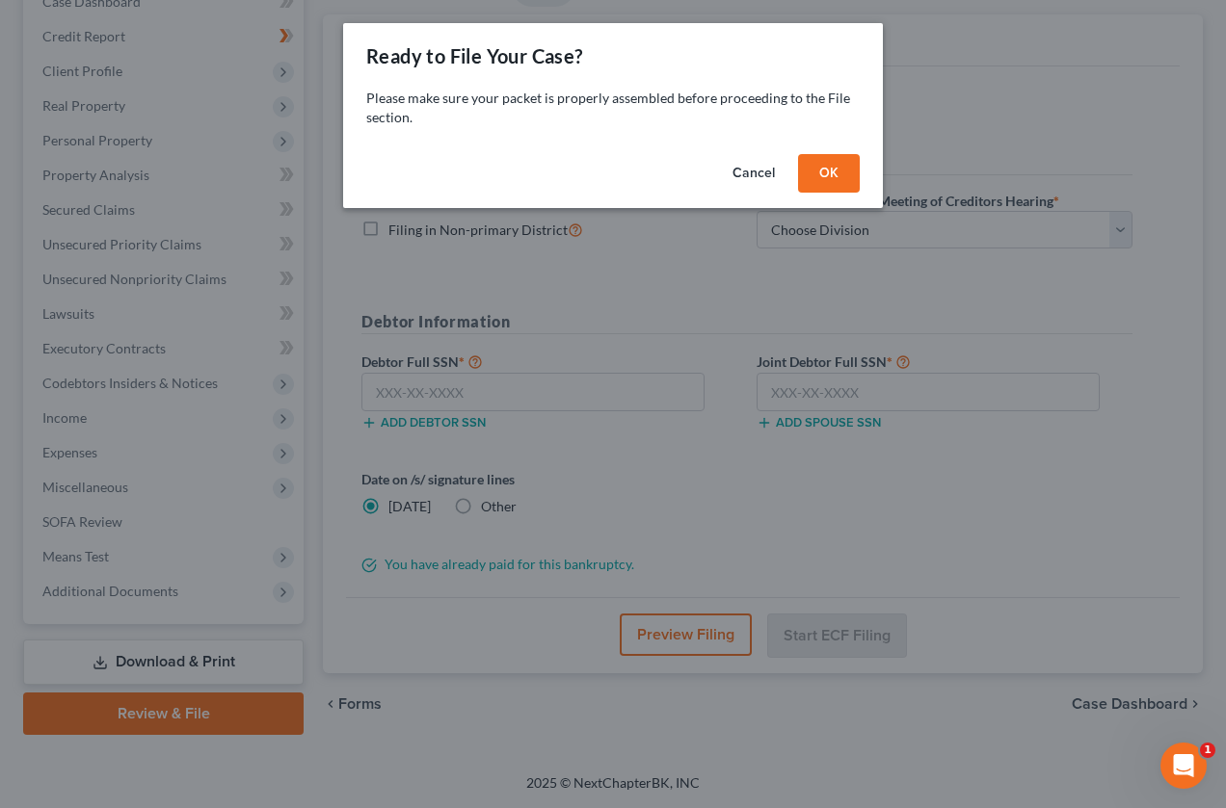
click at [843, 178] on button "OK" at bounding box center [829, 173] width 62 height 39
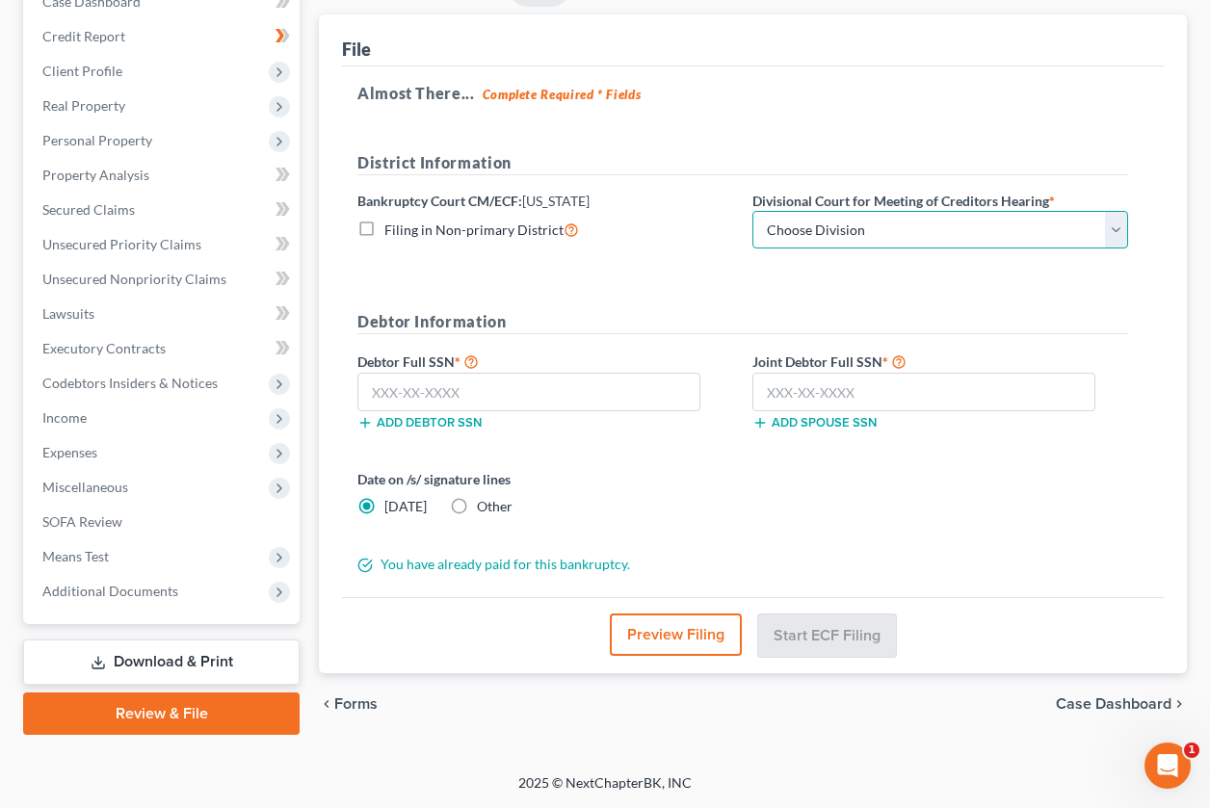
click at [1111, 224] on select "Choose Division Providence" at bounding box center [941, 230] width 376 height 39
select select "0"
click at [753, 211] on select "Choose Division Providence" at bounding box center [941, 230] width 376 height 39
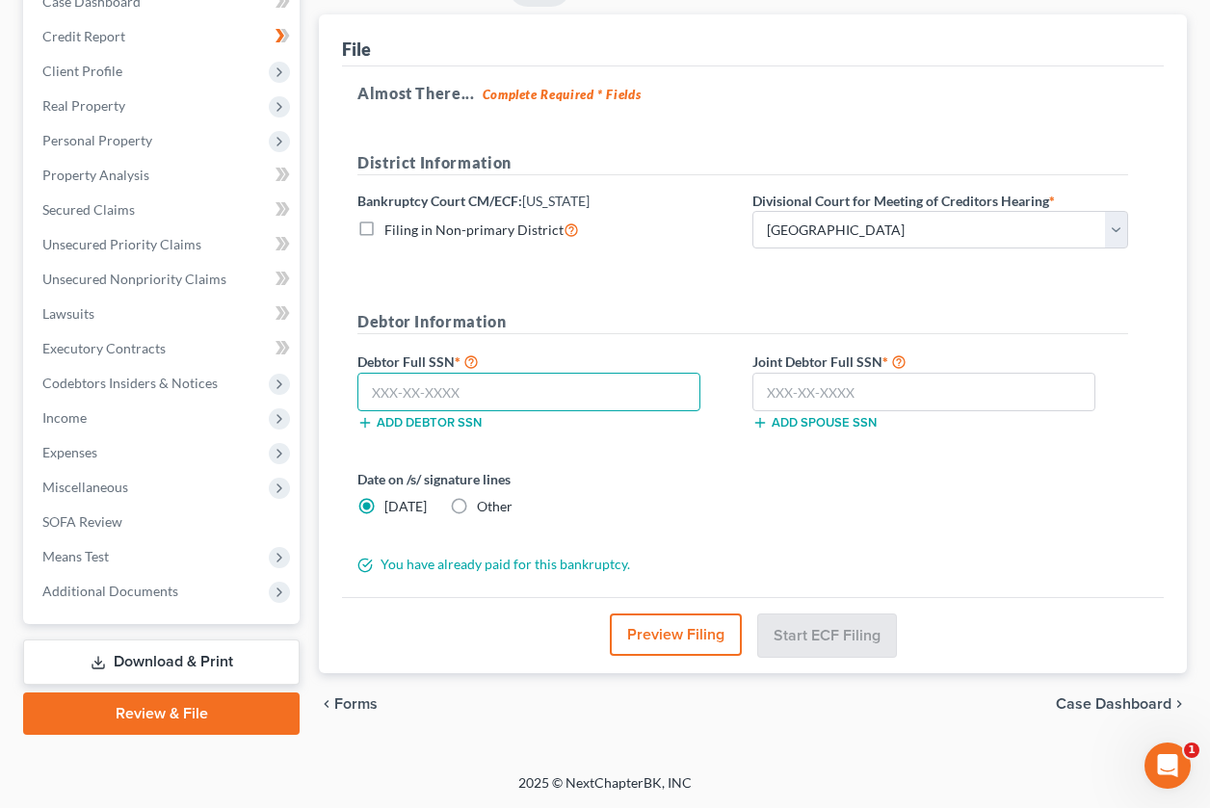
click at [533, 407] on input "text" at bounding box center [528, 392] width 343 height 39
type input "035-56-4459"
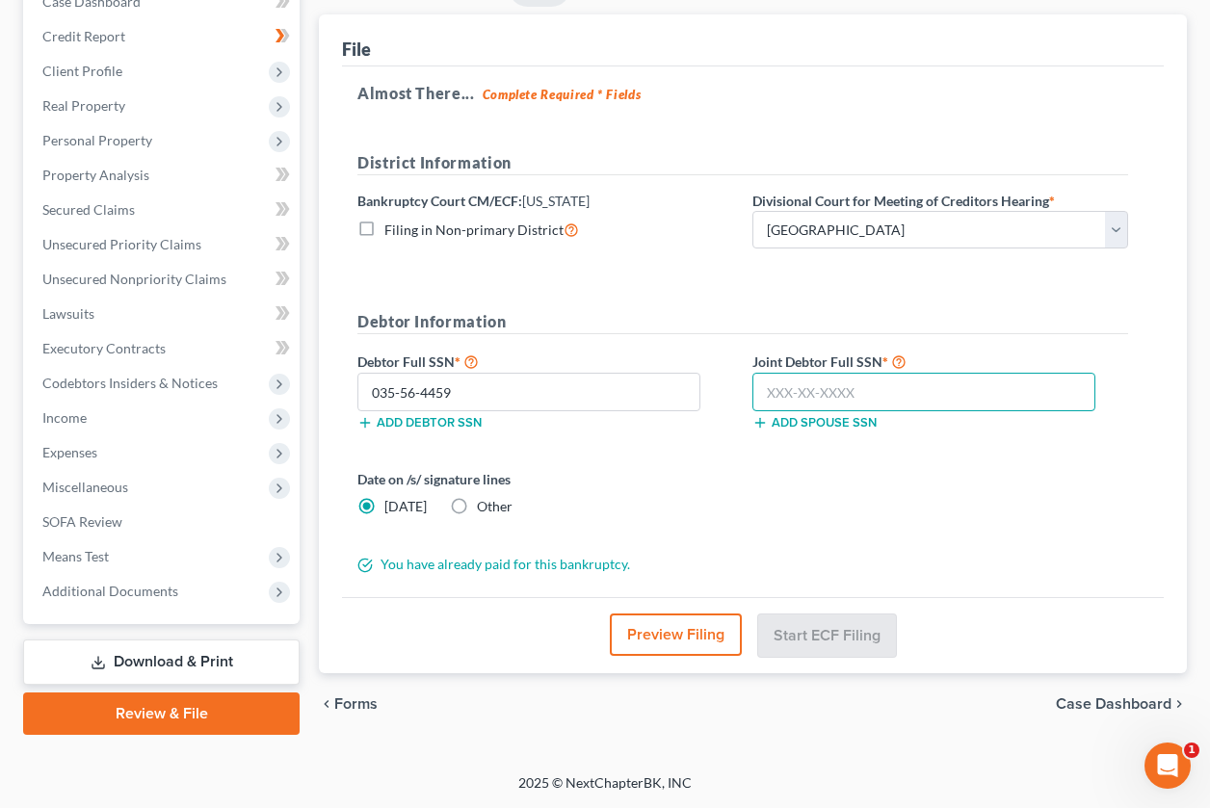
click at [824, 392] on input "text" at bounding box center [924, 392] width 343 height 39
type input "037-54-9669"
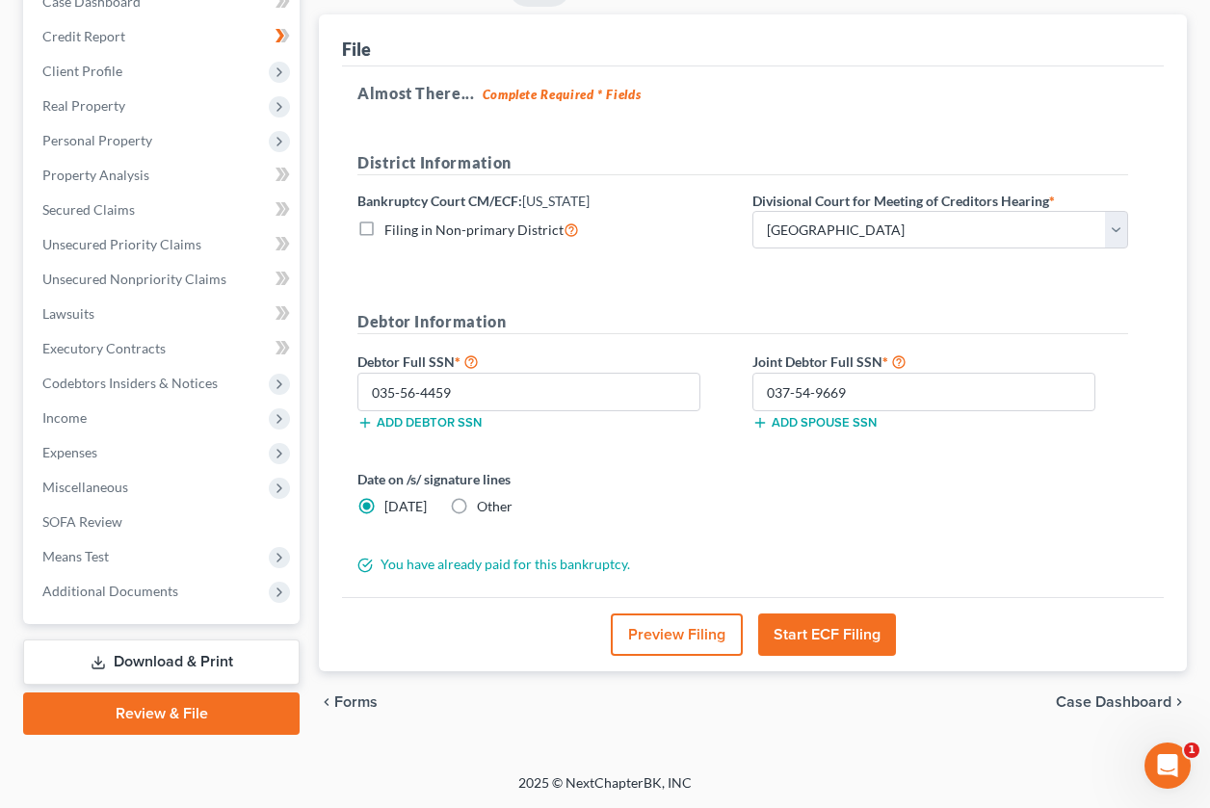
click at [839, 633] on button "Start ECF Filing" at bounding box center [827, 635] width 138 height 42
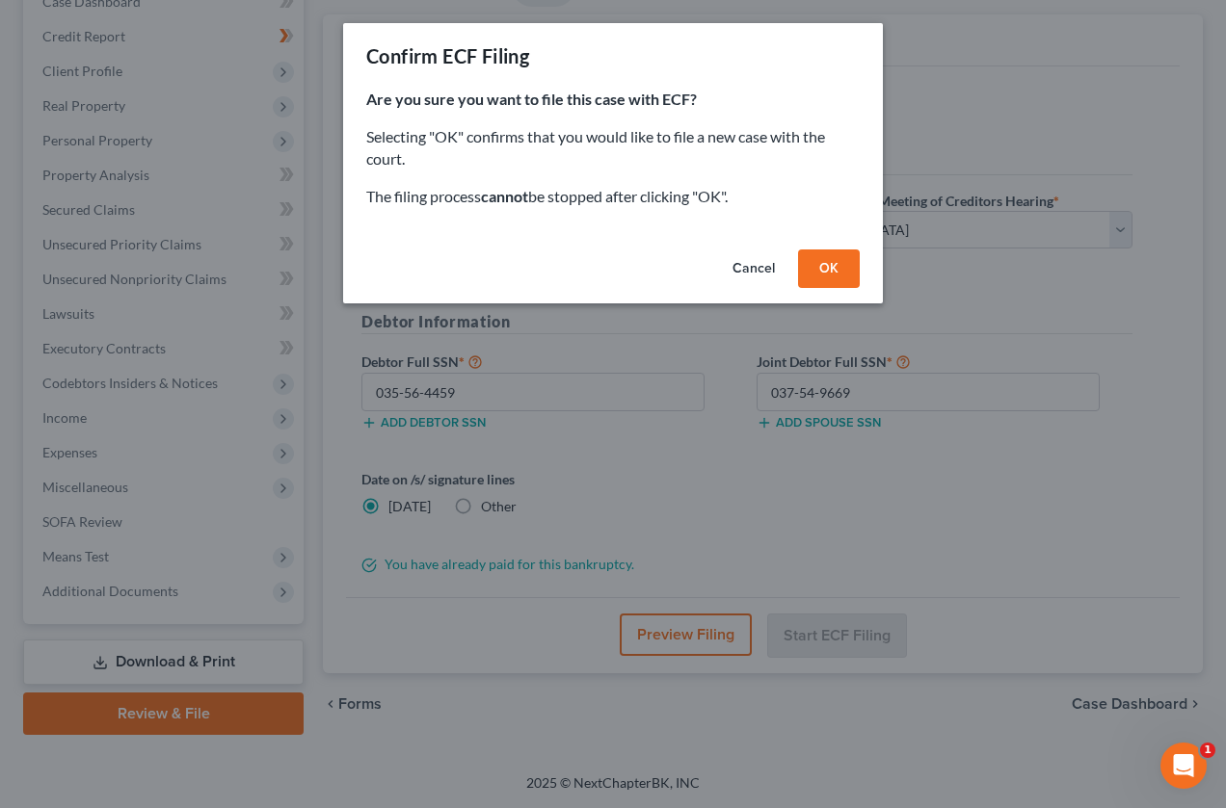
click at [814, 252] on button "OK" at bounding box center [829, 269] width 62 height 39
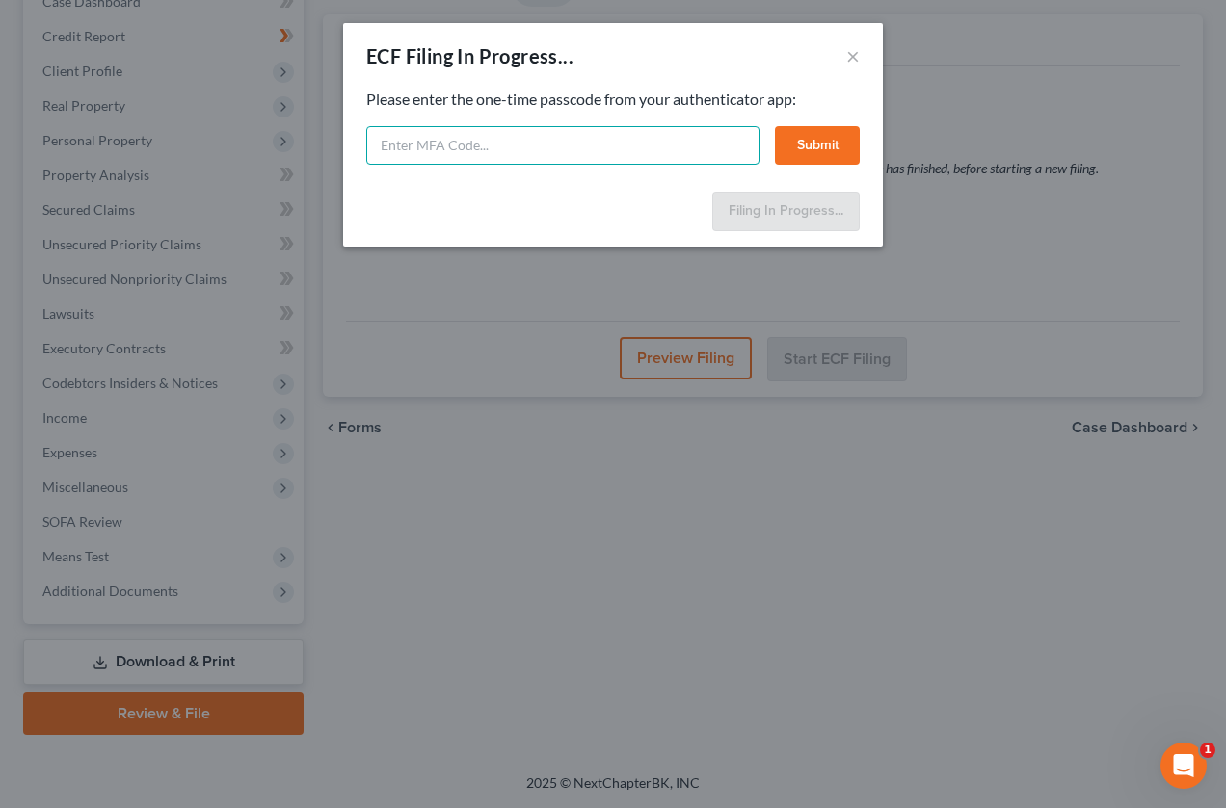
click at [421, 131] on input "text" at bounding box center [562, 145] width 393 height 39
paste input "2zfi-cy37-tbmu-02pr"
type input "2zfi-cy37-tbmu-02pr"
click at [838, 146] on button "Submit" at bounding box center [817, 145] width 85 height 39
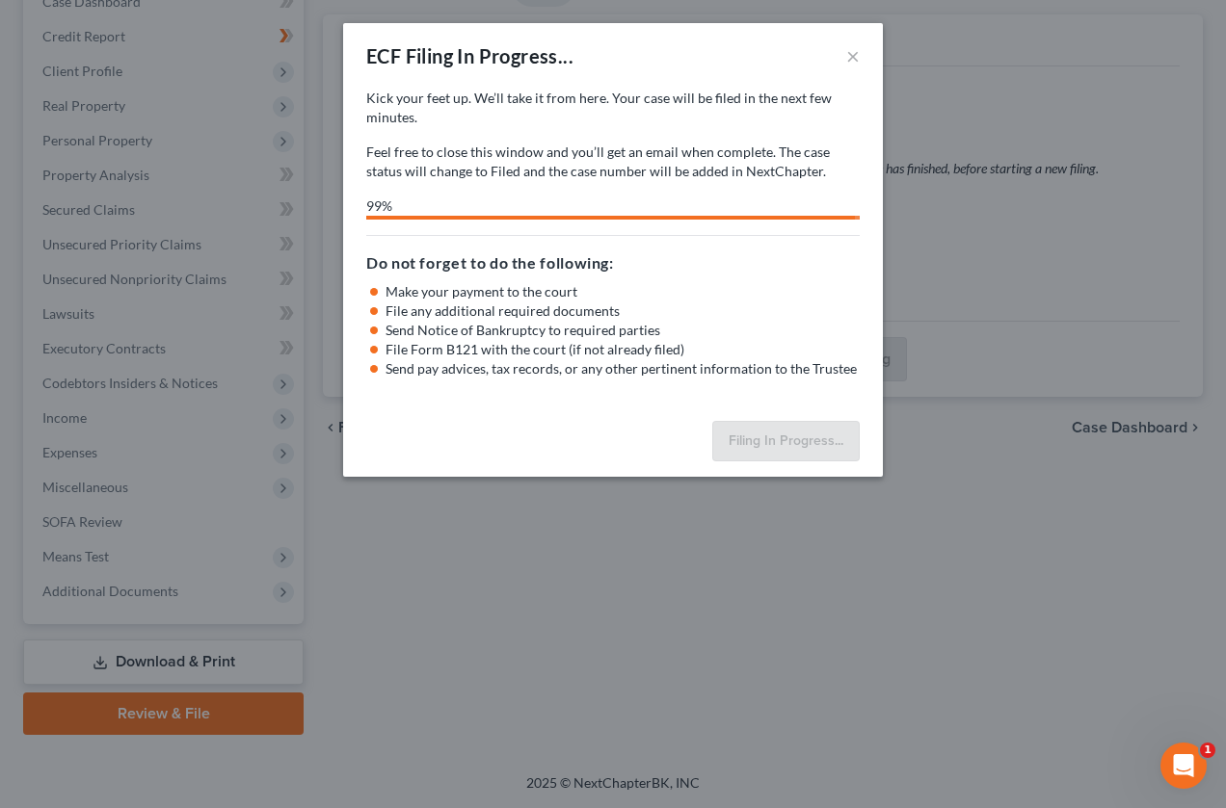
select select "0"
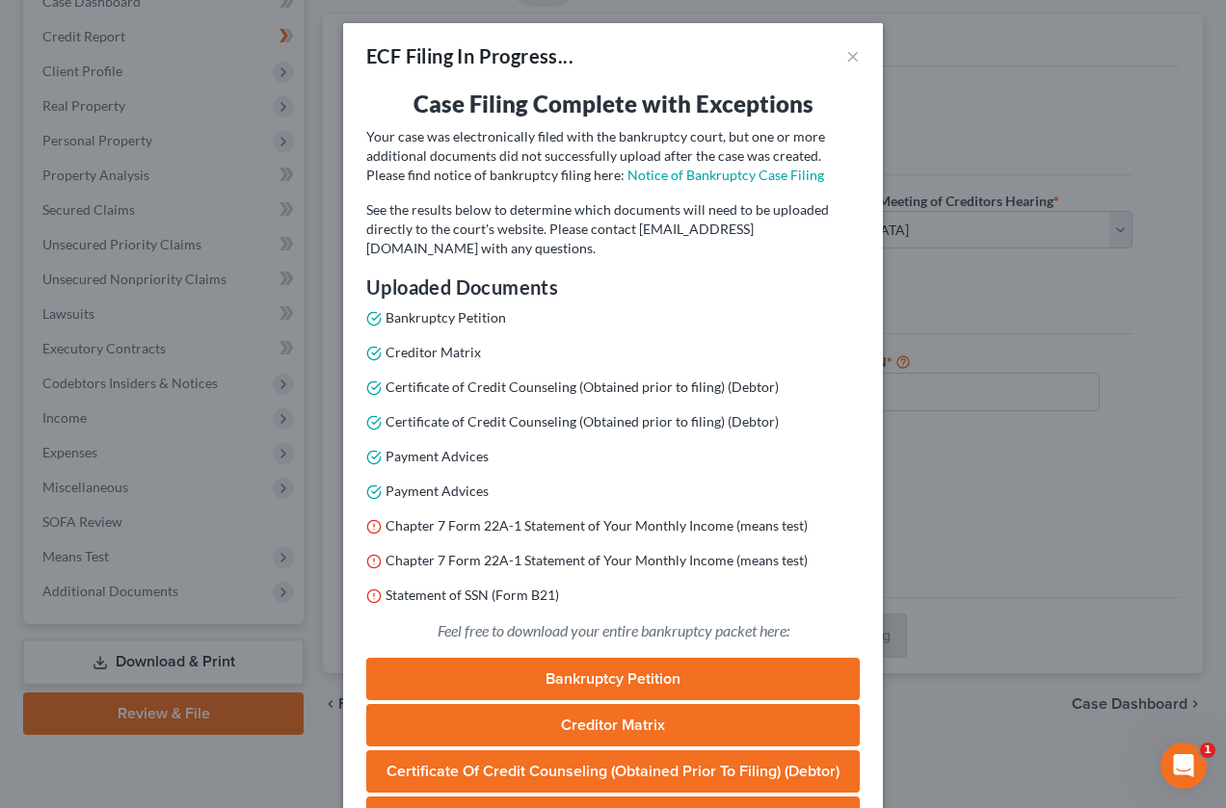
click at [603, 683] on link "Bankruptcy Petition" at bounding box center [612, 679] width 493 height 42
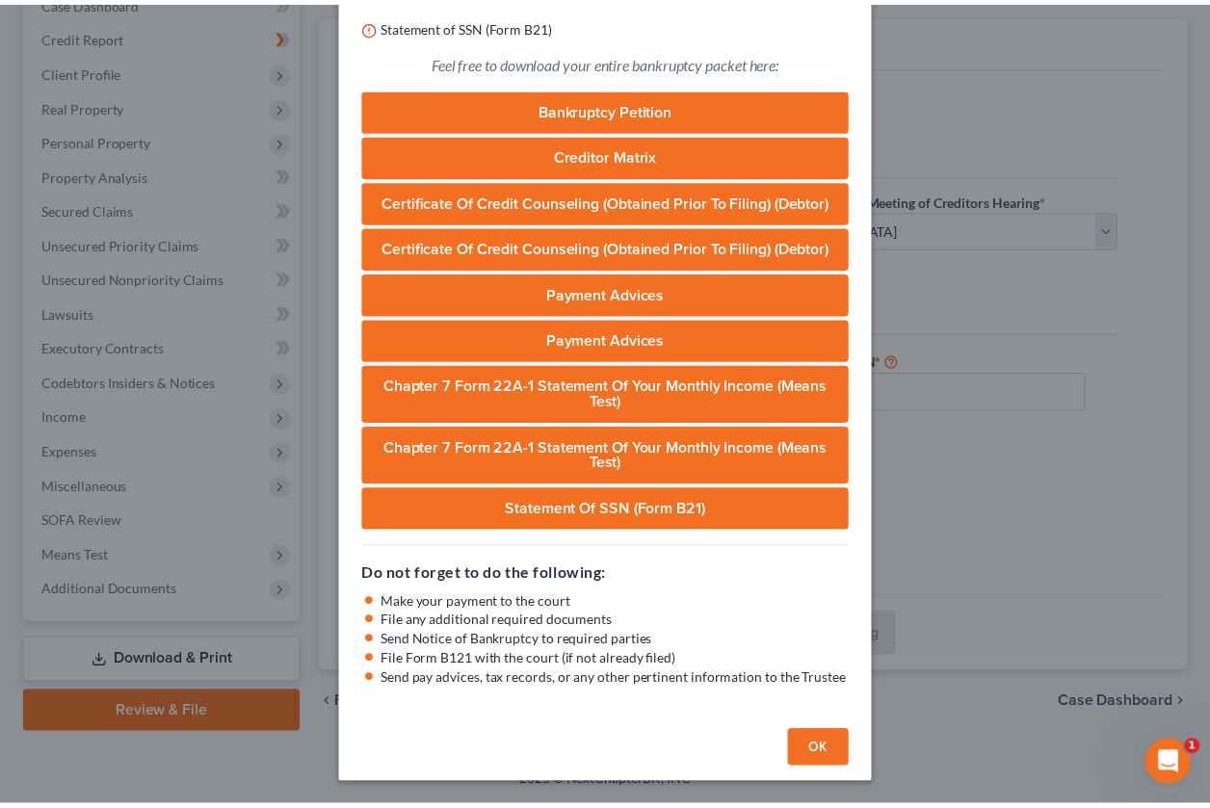
scroll to position [570, 0]
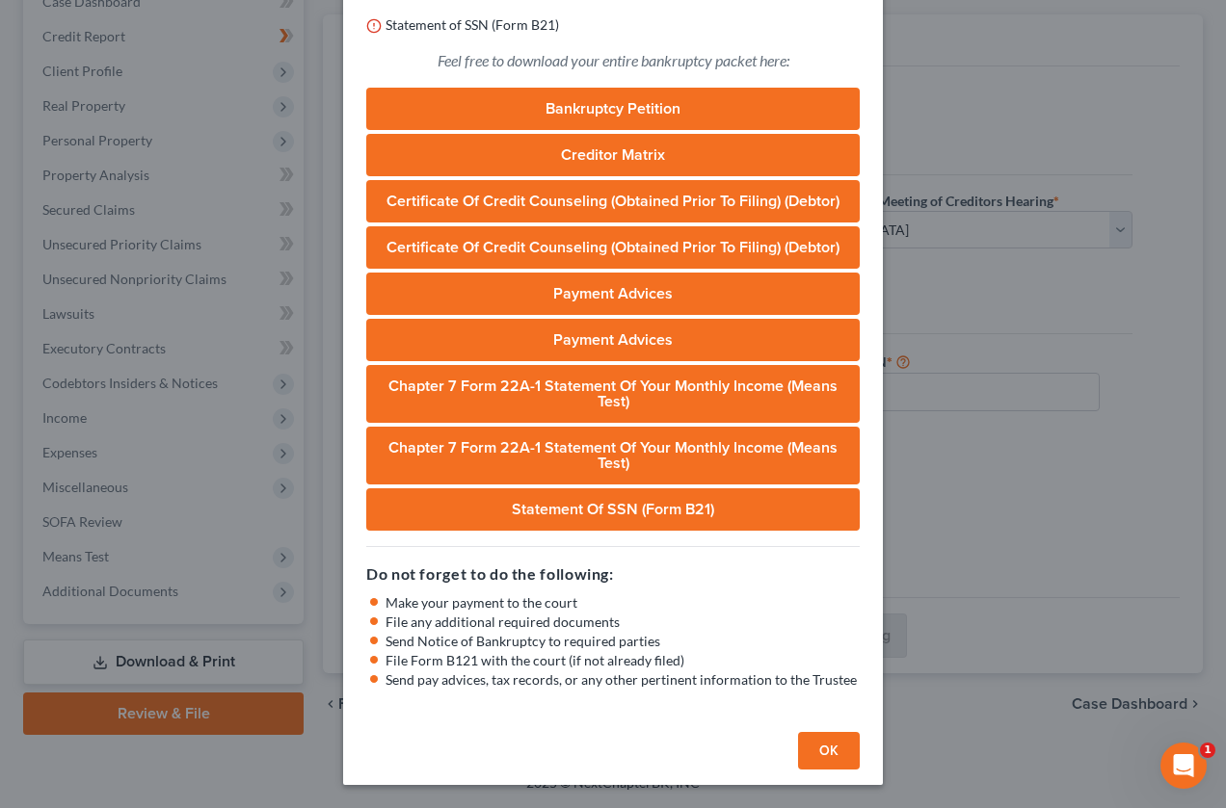
click at [817, 755] on button "OK" at bounding box center [829, 751] width 62 height 39
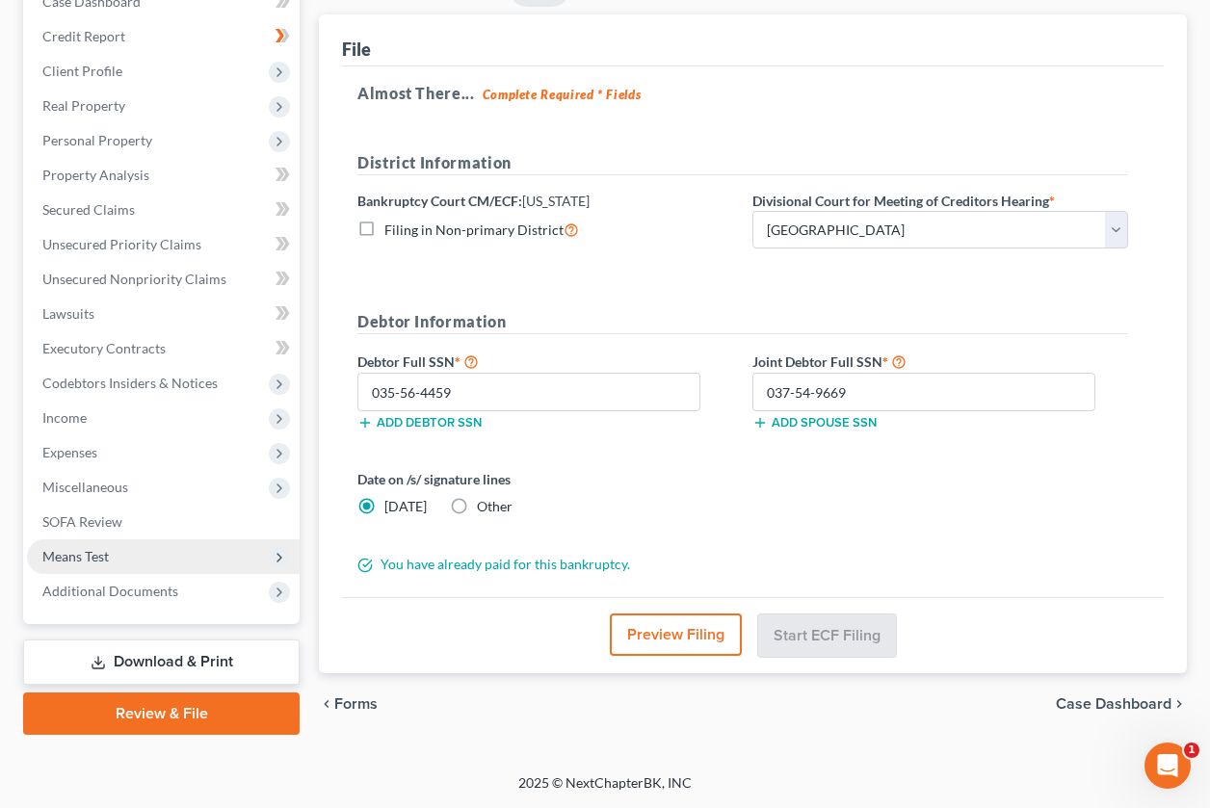
click at [141, 562] on span "Means Test" at bounding box center [163, 557] width 273 height 35
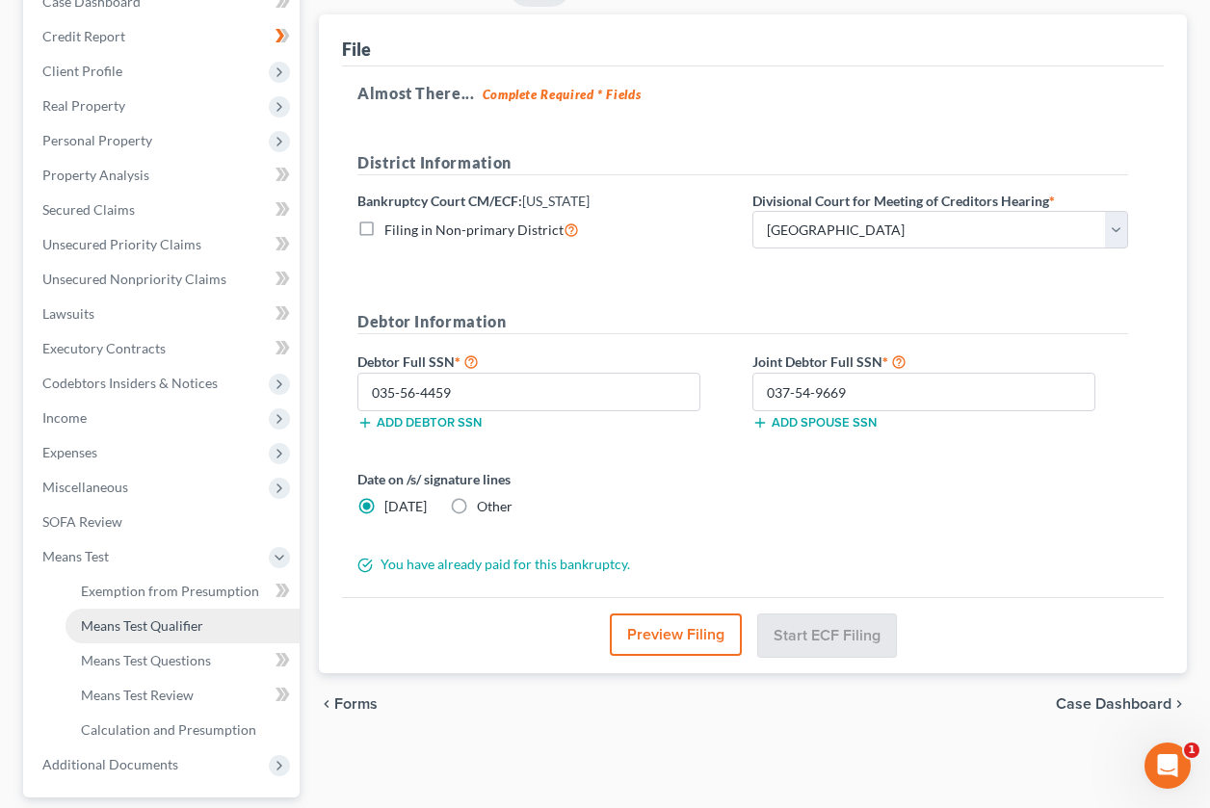
click at [151, 635] on link "Means Test Qualifier" at bounding box center [183, 626] width 234 height 35
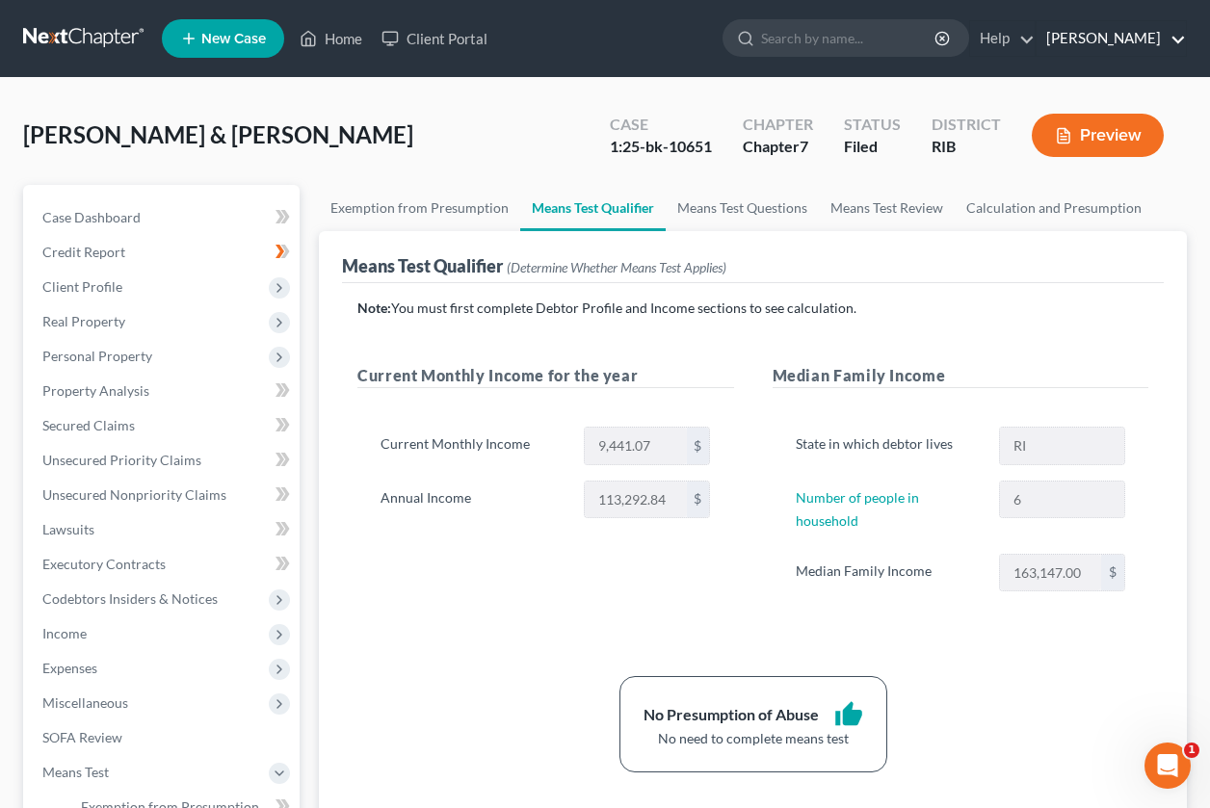
click at [1096, 37] on link "Robert Lapointe" at bounding box center [1111, 38] width 149 height 35
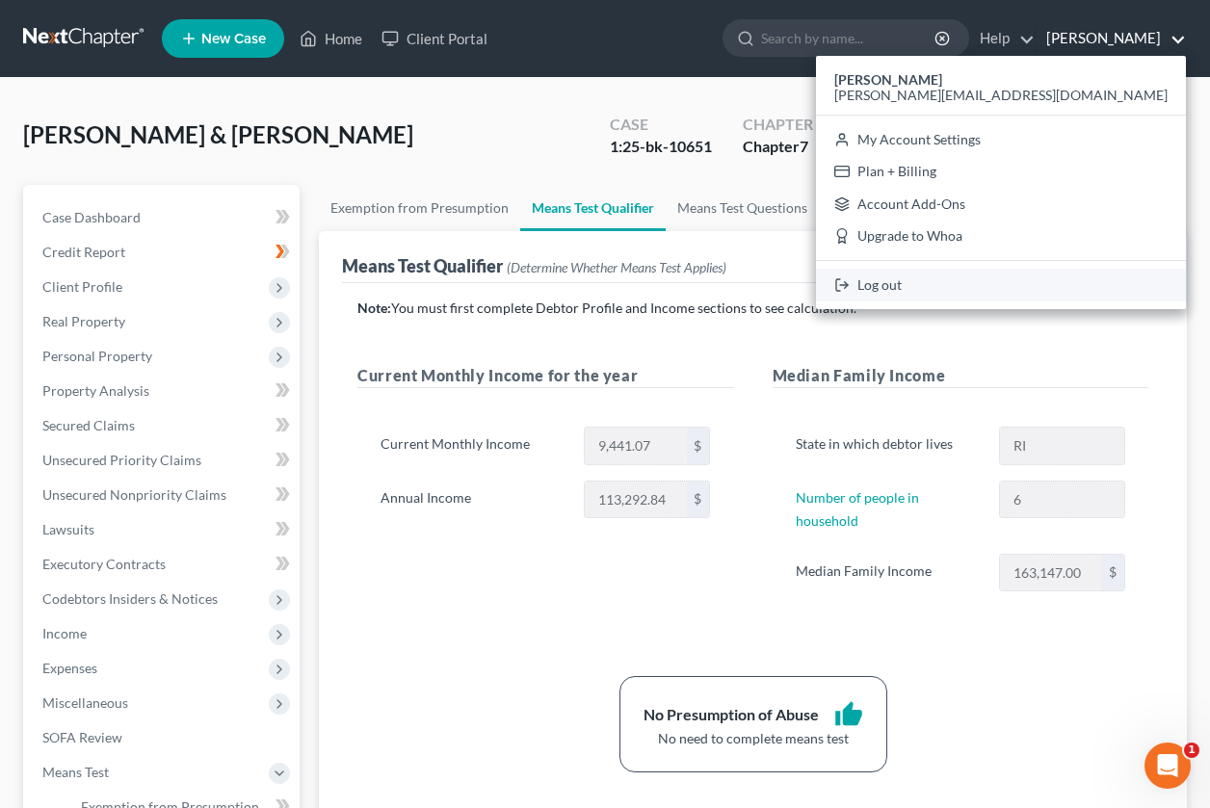
click at [1044, 287] on link "Log out" at bounding box center [1001, 285] width 370 height 33
